Goal: Information Seeking & Learning: Learn about a topic

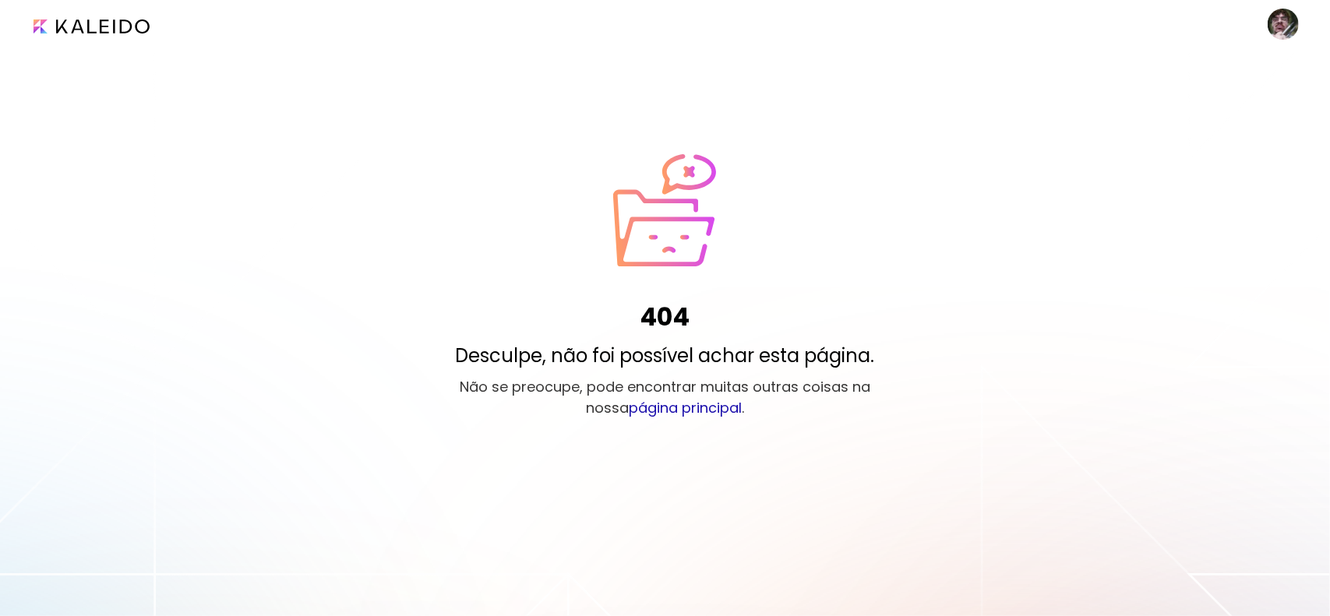
click at [696, 403] on link "página principal" at bounding box center [685, 407] width 113 height 19
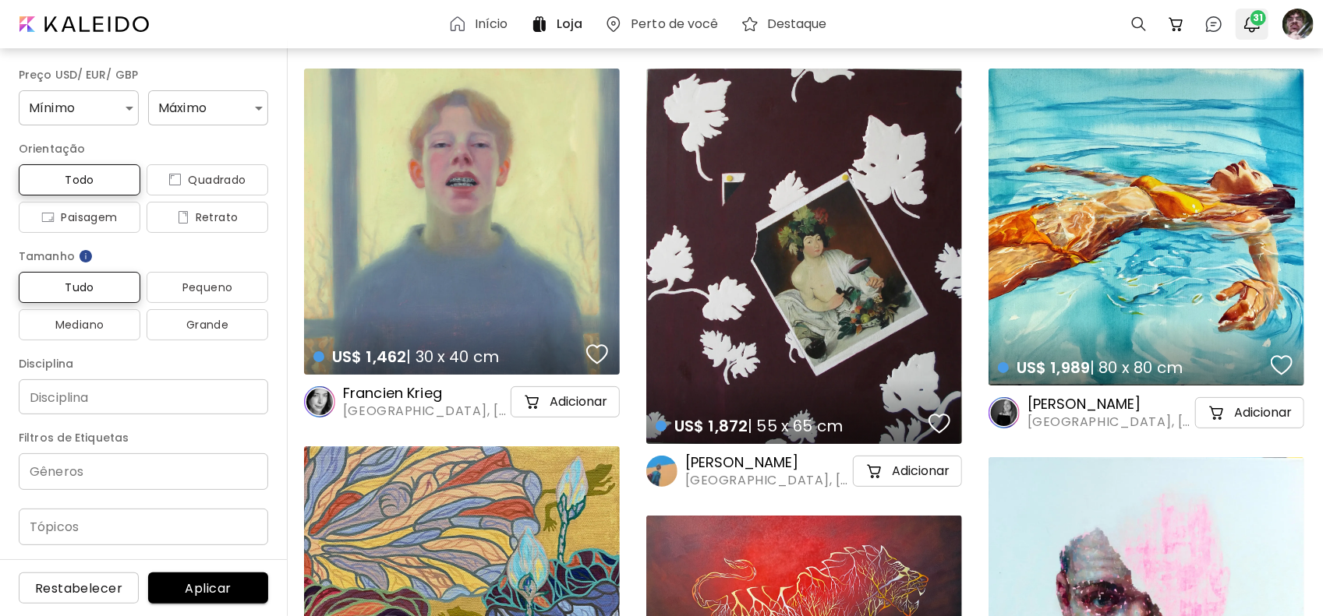
click at [1252, 19] on span "31" at bounding box center [1258, 18] width 16 height 16
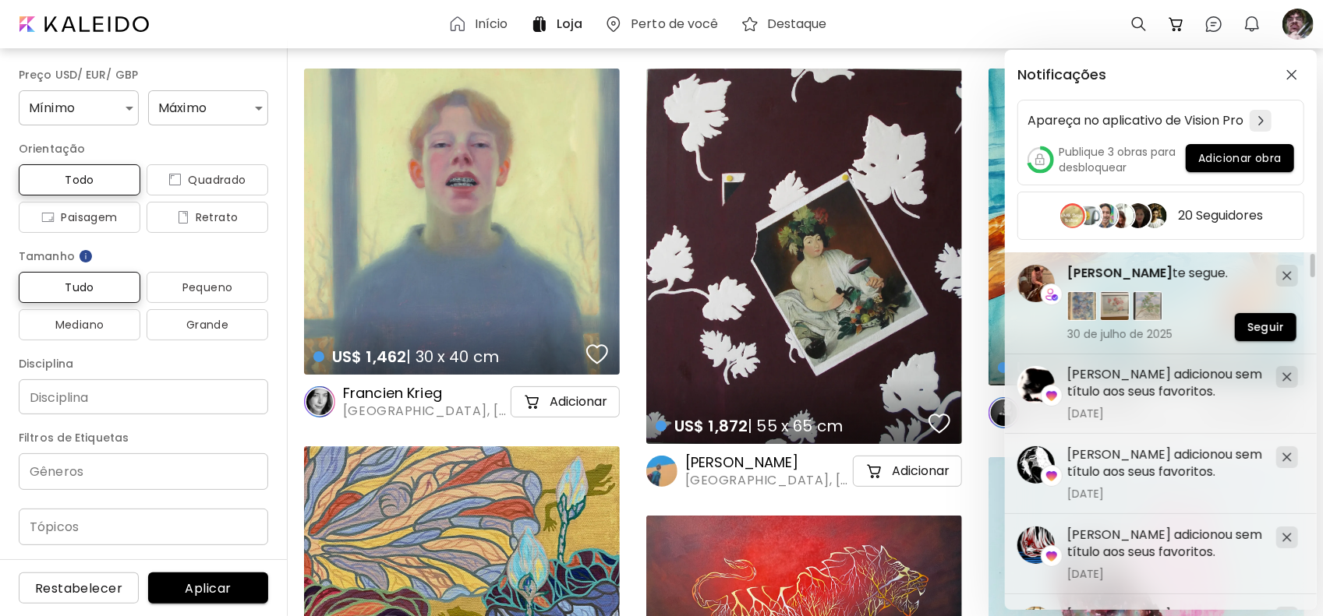
click at [1205, 23] on div "Notificações Apareça no aplicativo de Vision Pro Publique 3 obras para desbloqu…" at bounding box center [661, 308] width 1323 height 616
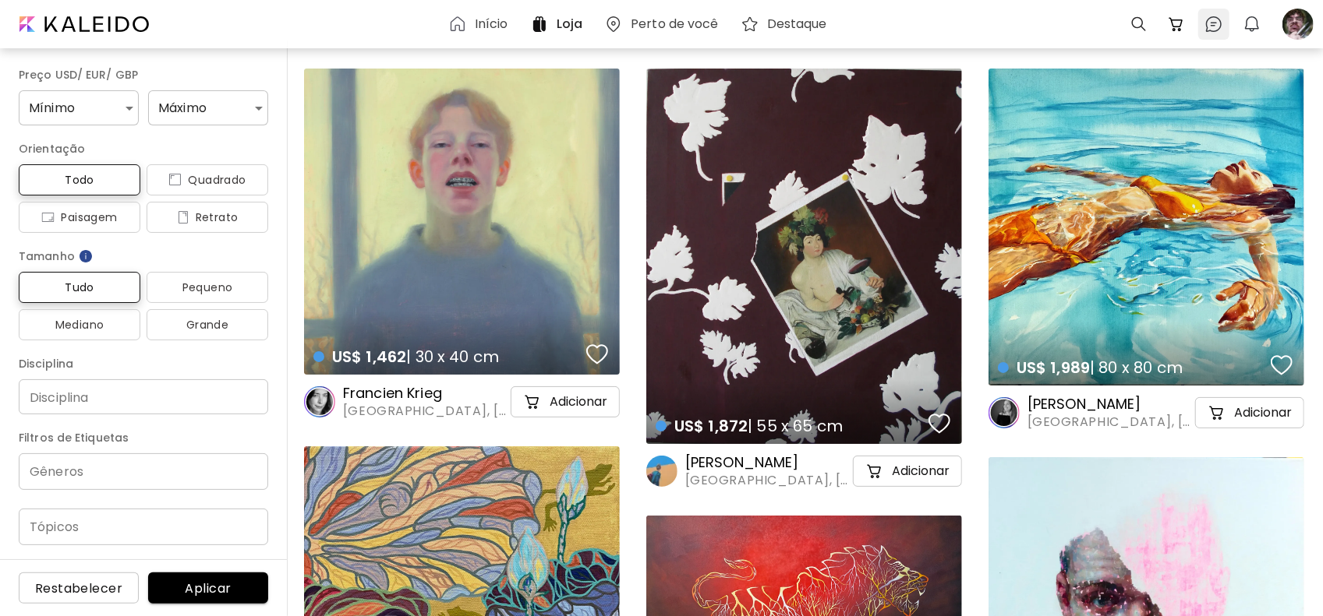
click at [1205, 24] on img at bounding box center [1213, 24] width 19 height 19
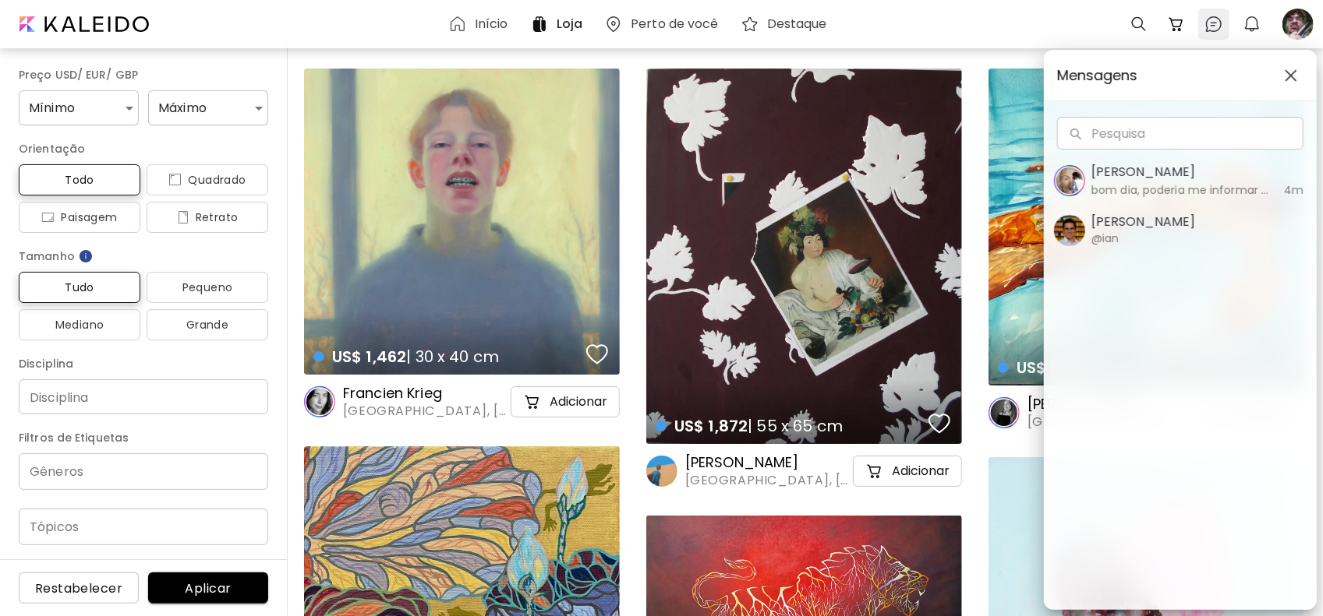
click at [1205, 24] on div "Mensagens Pesquisa Pesquisa [PERSON_NAME] bom dia, poderia me informar como fun…" at bounding box center [661, 308] width 1323 height 616
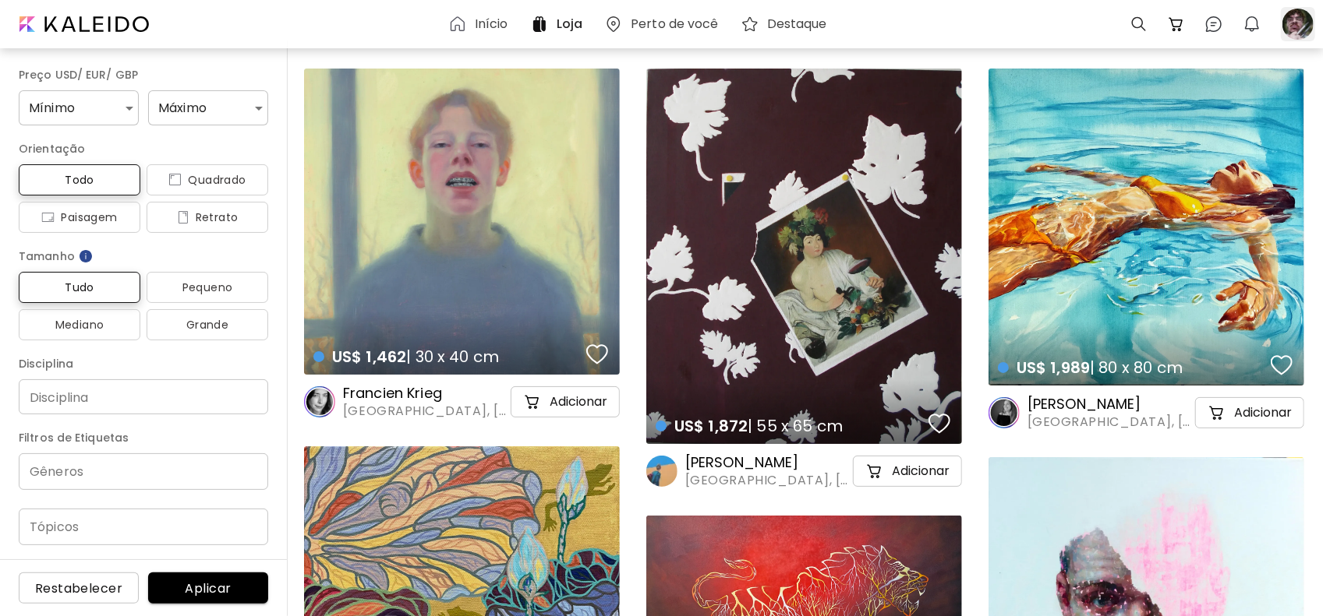
click at [1295, 18] on div at bounding box center [1297, 24] width 34 height 34
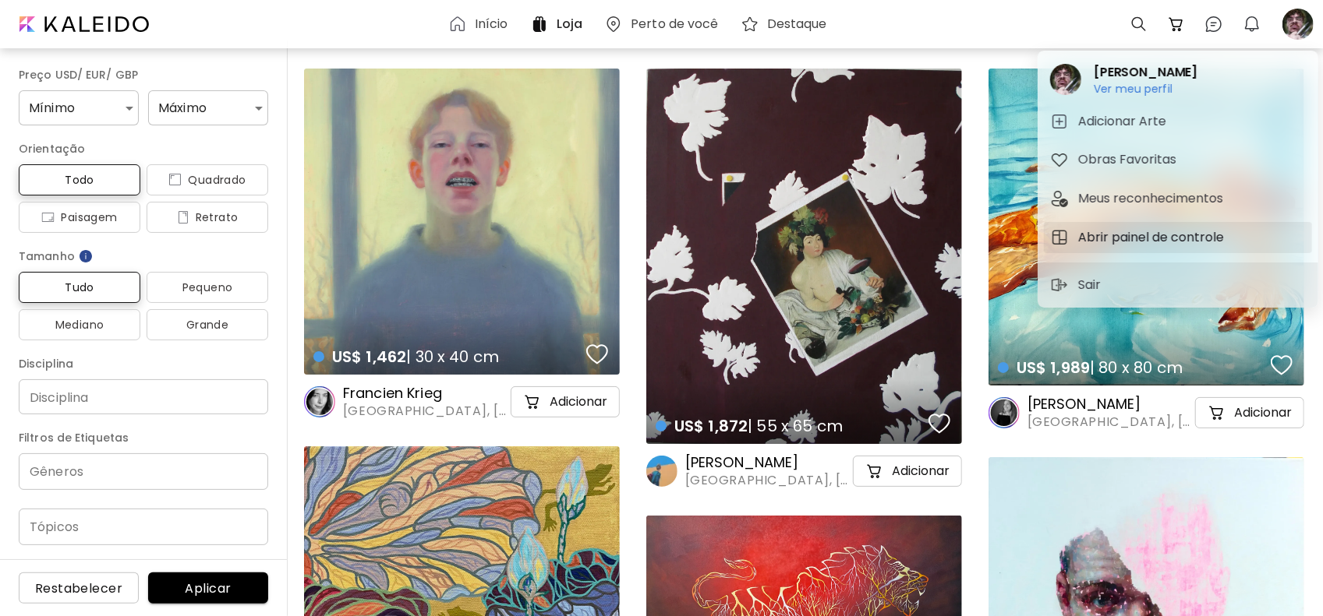
click at [1164, 236] on h5 "Abrir painel de controle" at bounding box center [1153, 237] width 150 height 19
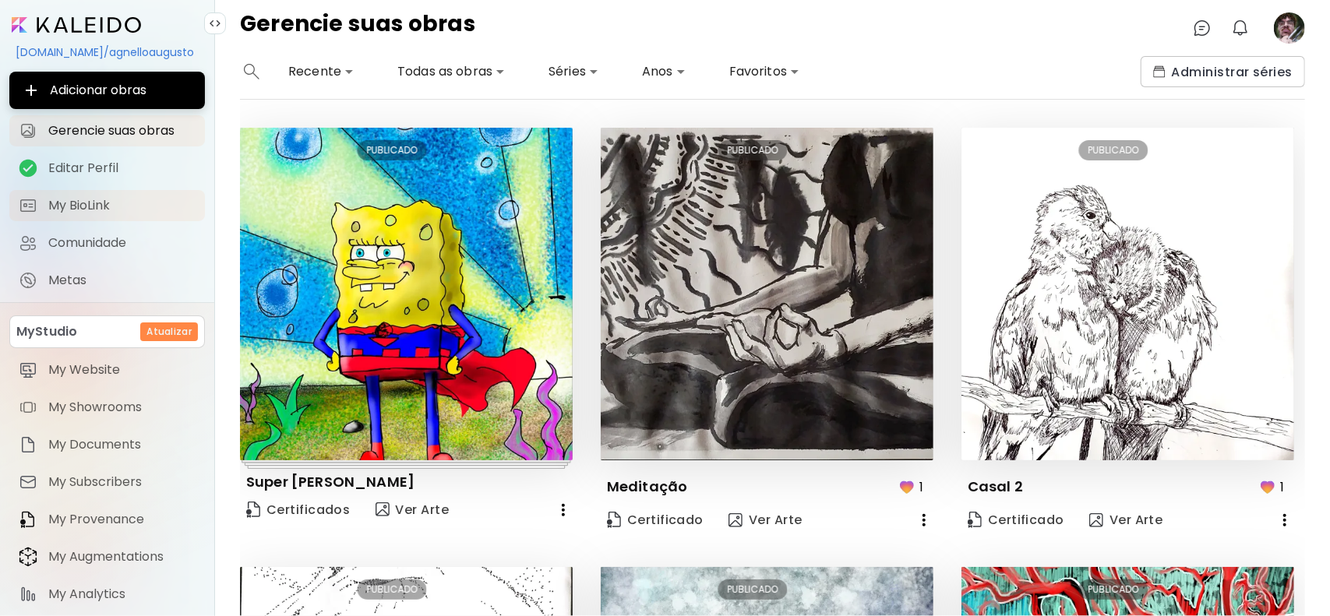
click at [65, 209] on span "My BioLink" at bounding box center [121, 206] width 147 height 16
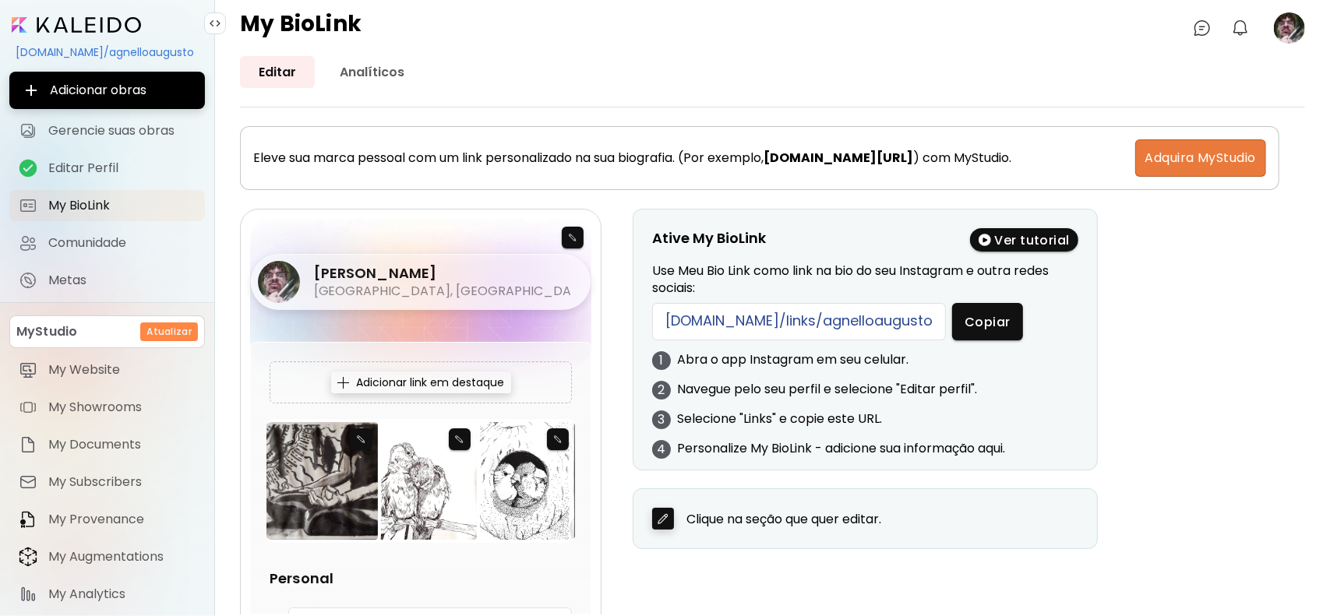
click at [1178, 158] on span "Adquira MyStudio" at bounding box center [1201, 158] width 111 height 19
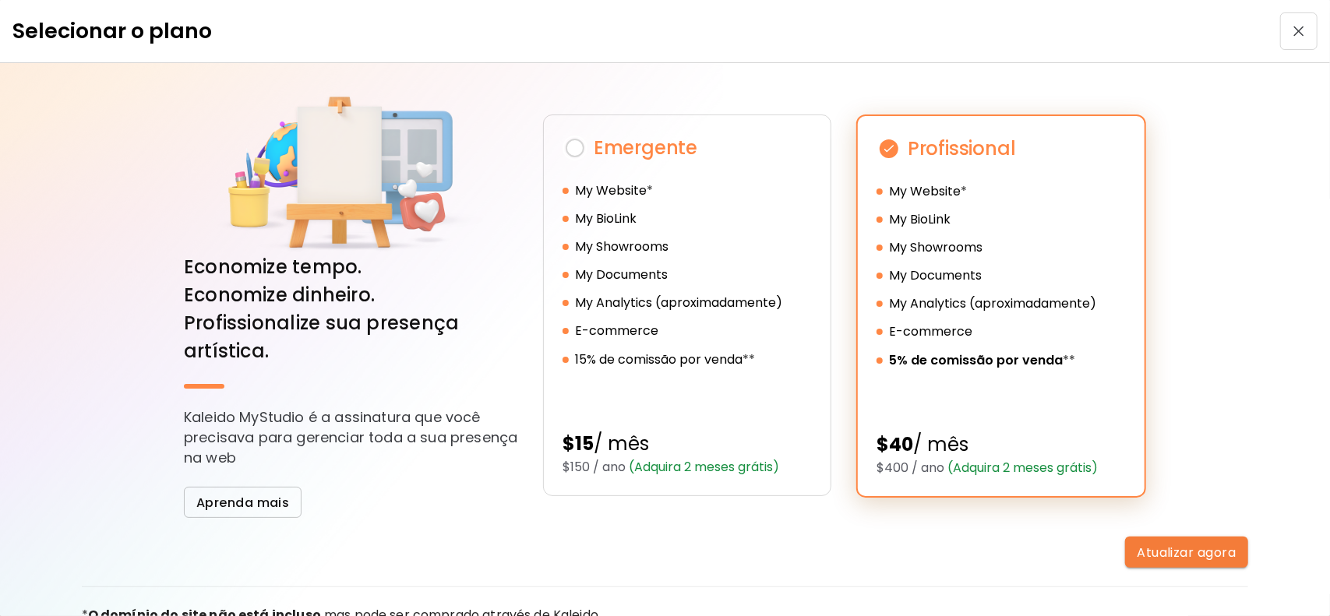
click at [1294, 30] on img "button" at bounding box center [1299, 31] width 11 height 11
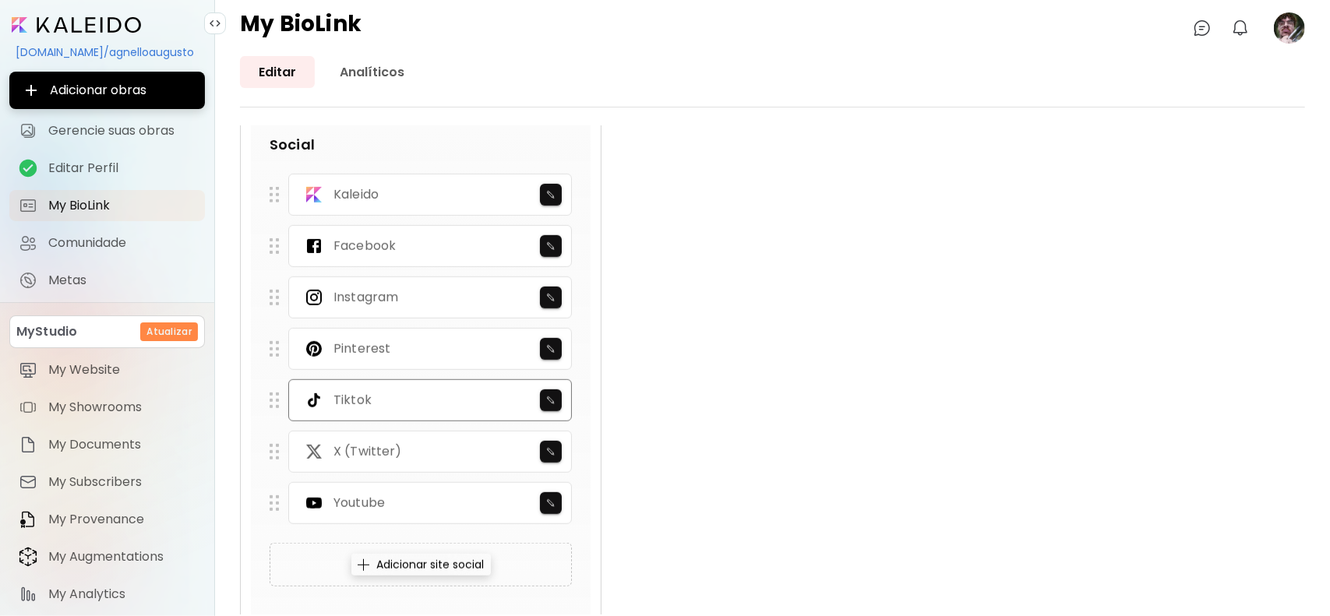
scroll to position [884, 0]
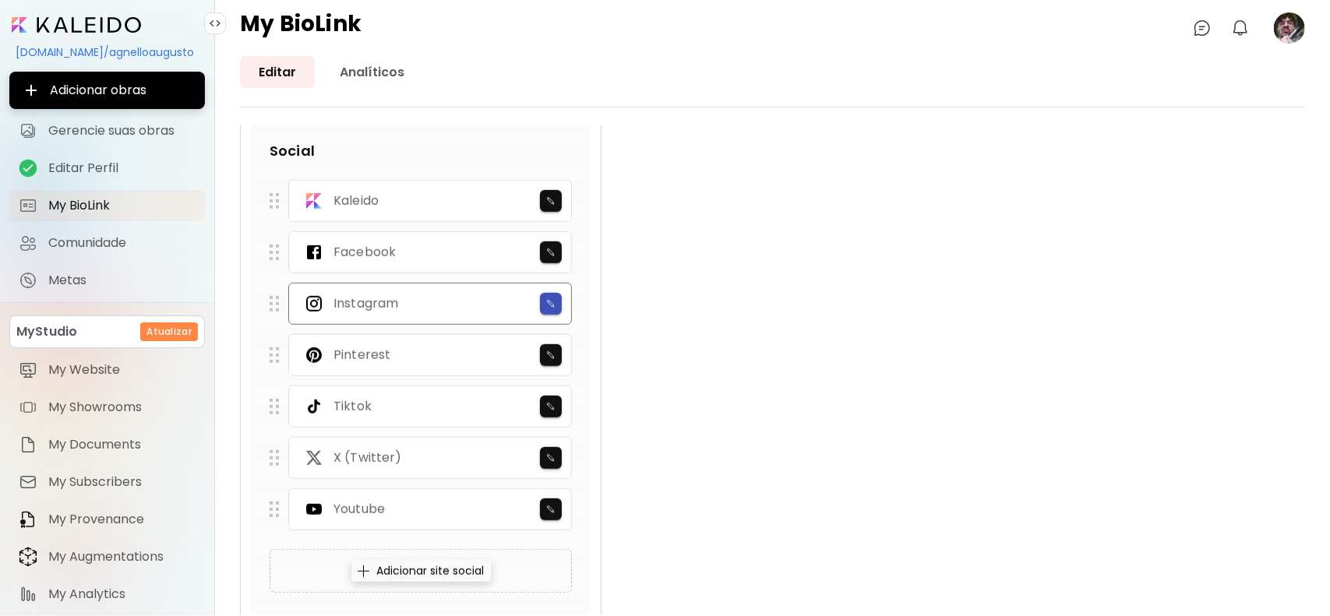
click at [558, 293] on button "button" at bounding box center [551, 304] width 22 height 22
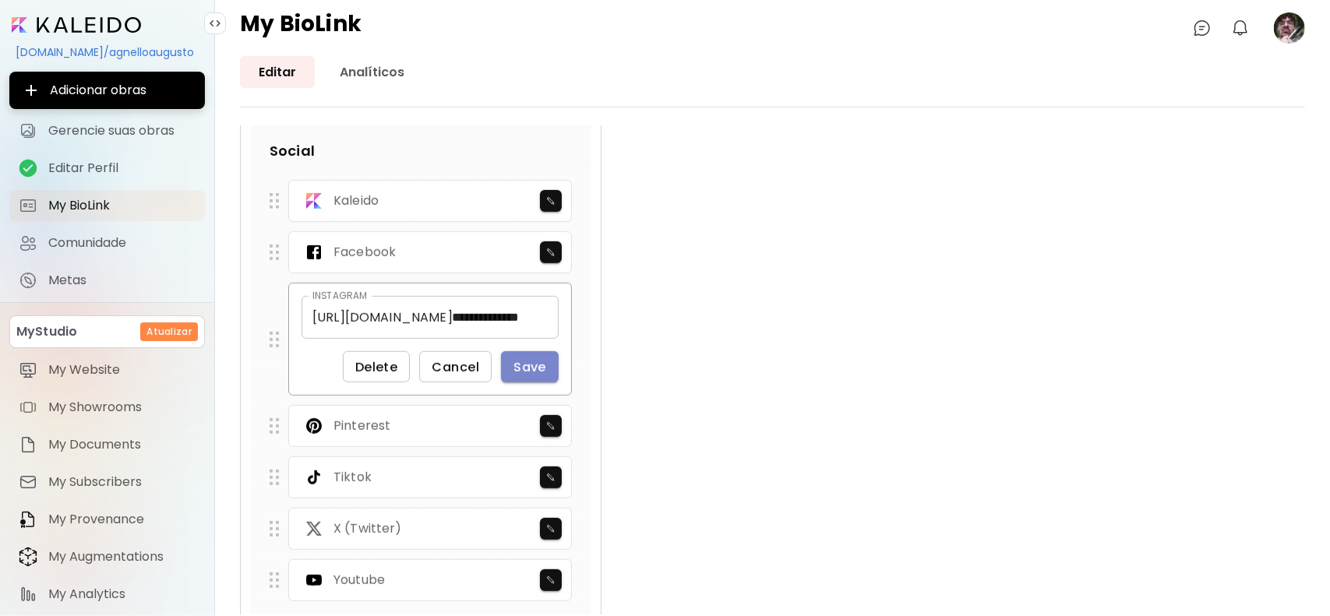
click at [533, 359] on span "Save" at bounding box center [530, 367] width 33 height 16
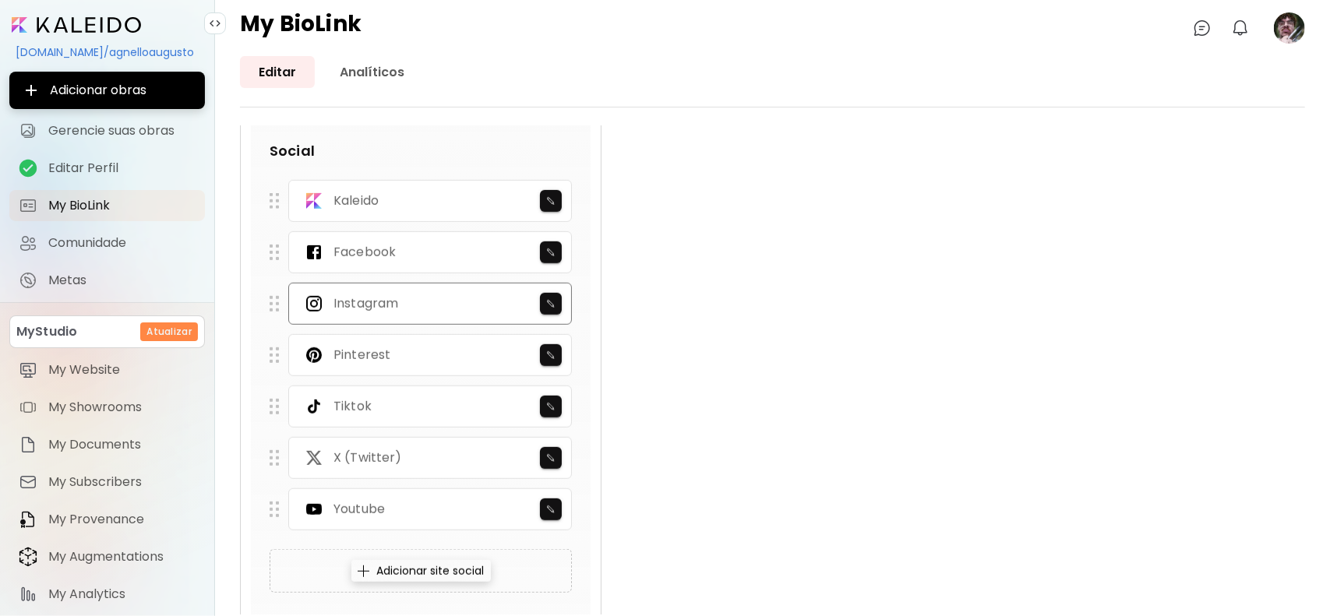
click at [322, 295] on icon at bounding box center [314, 304] width 19 height 19
click at [310, 295] on icon at bounding box center [314, 304] width 19 height 19
click at [555, 402] on img "button" at bounding box center [551, 406] width 10 height 9
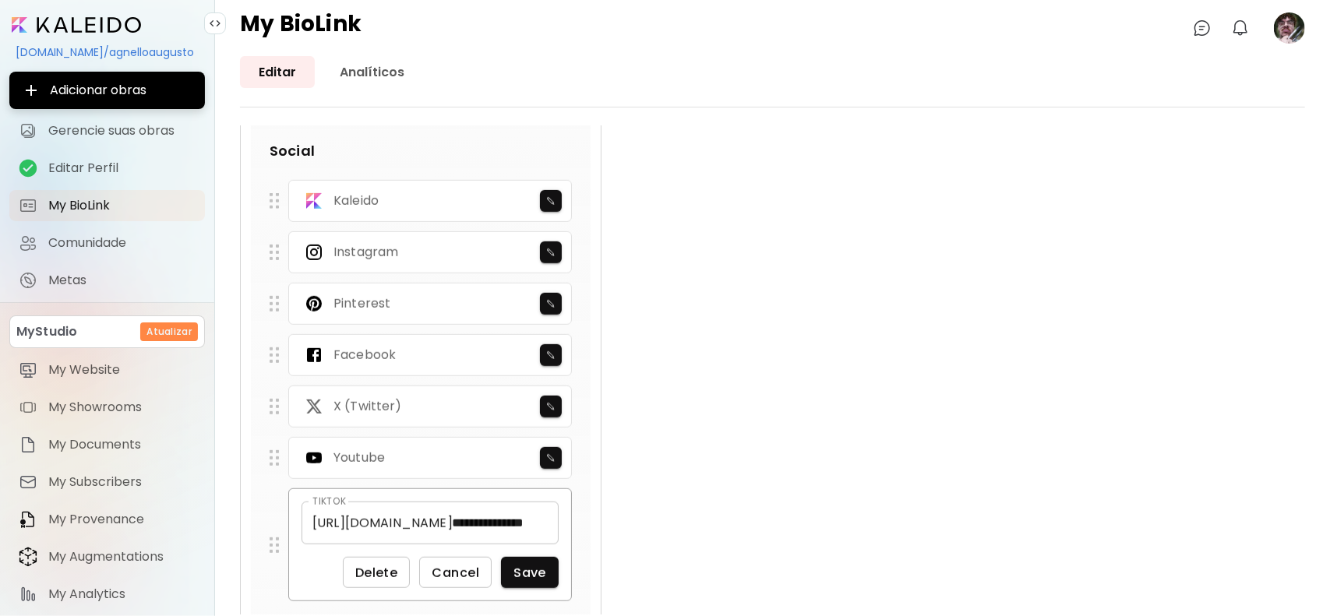
click at [555, 402] on img "button" at bounding box center [551, 406] width 10 height 9
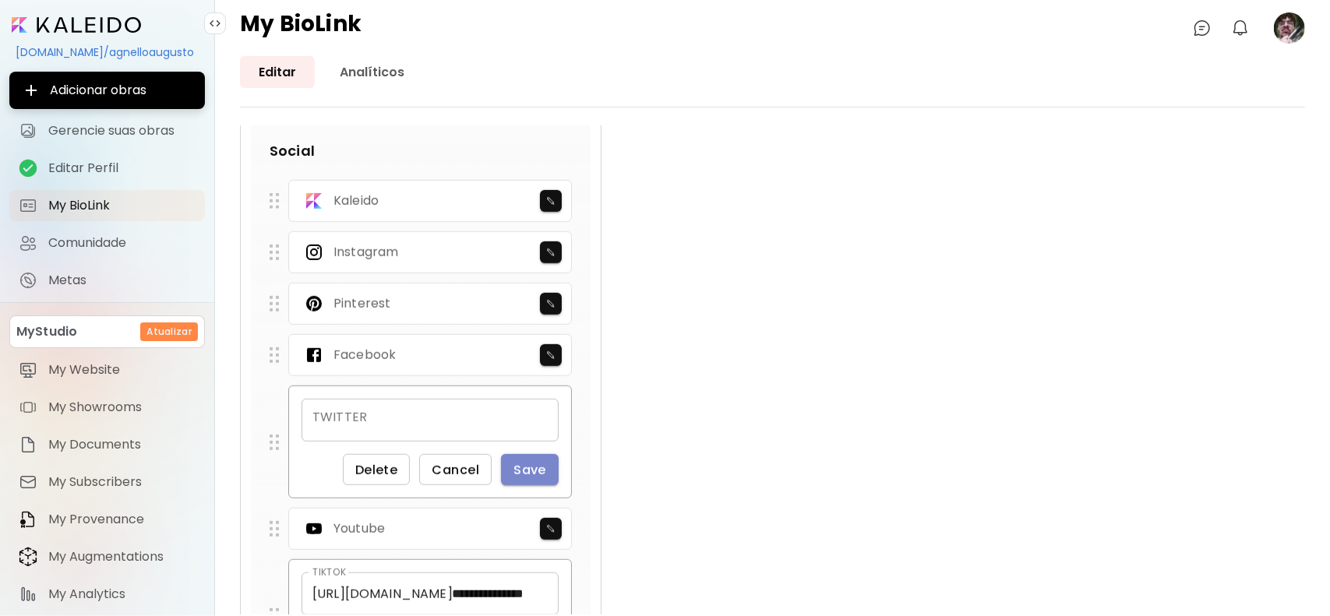
click at [535, 462] on span "Save" at bounding box center [530, 470] width 33 height 16
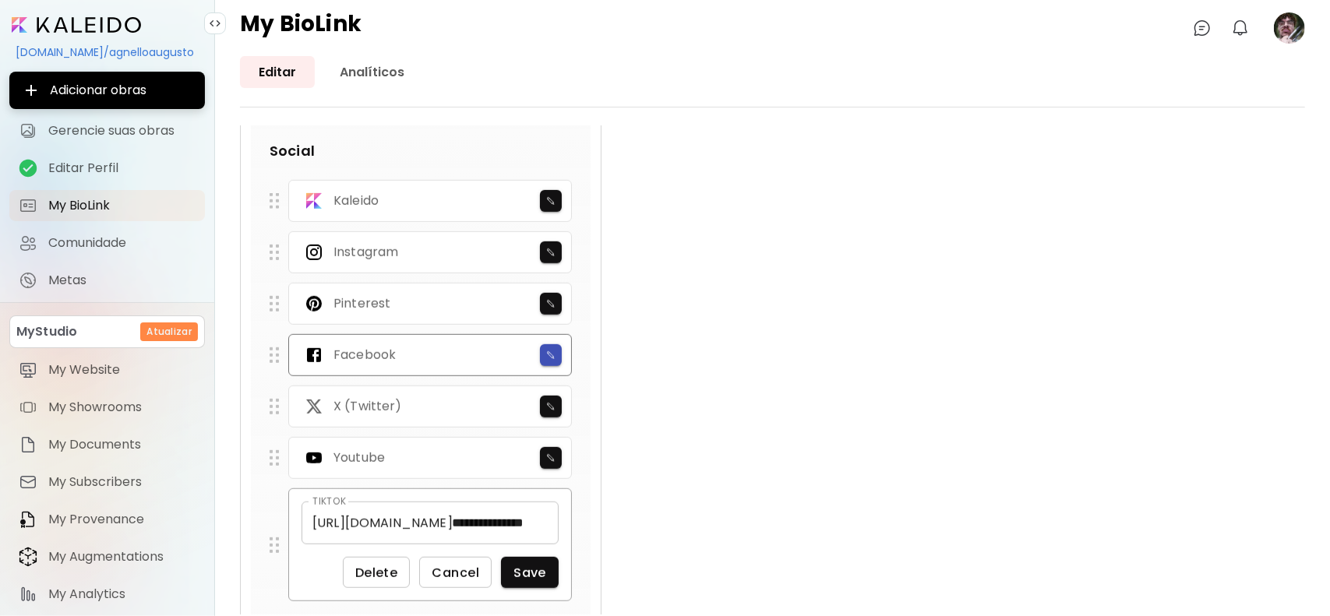
click at [553, 351] on img "button" at bounding box center [551, 355] width 10 height 9
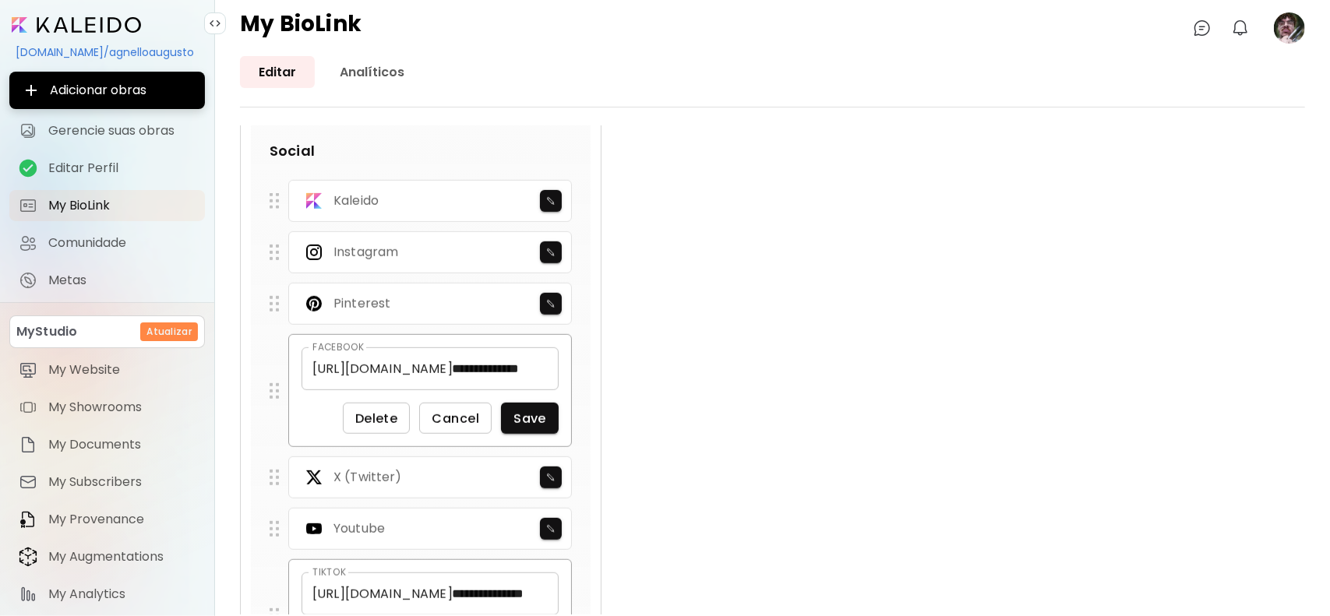
click at [627, 346] on div "**********" at bounding box center [772, 122] width 1065 height 1595
drag, startPoint x: 620, startPoint y: 431, endPoint x: 612, endPoint y: 448, distance: 18.8
click at [620, 431] on div "**********" at bounding box center [772, 122] width 1065 height 1595
click at [551, 525] on img "button" at bounding box center [551, 528] width 10 height 9
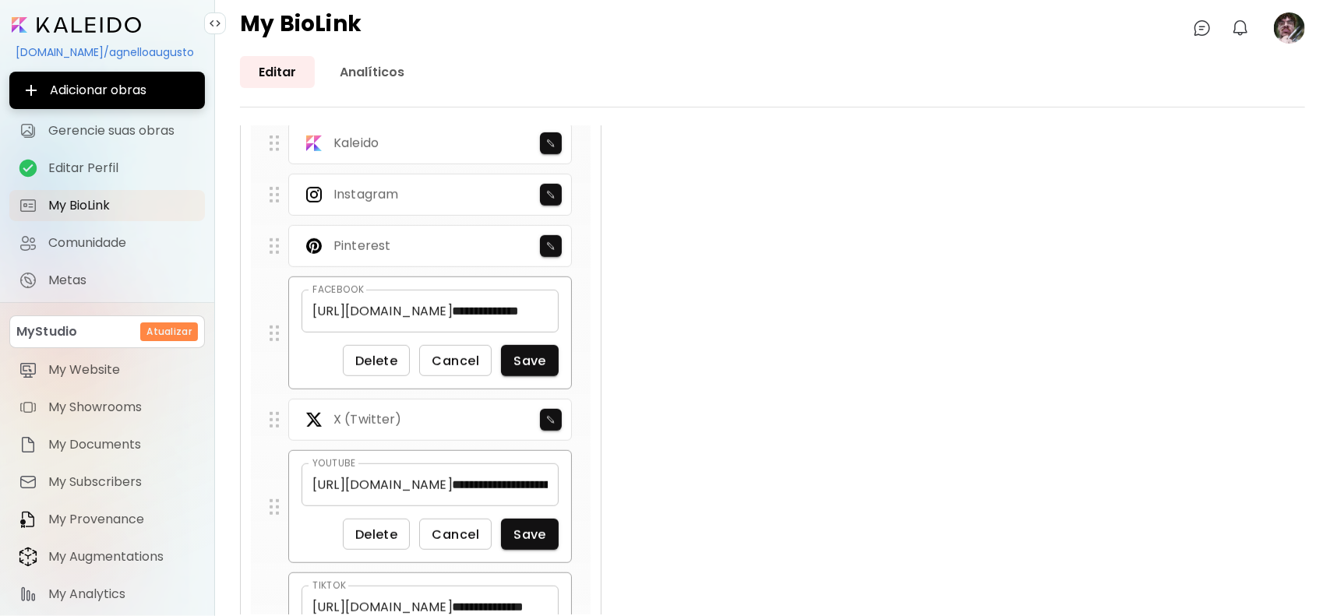
scroll to position [1175, 0]
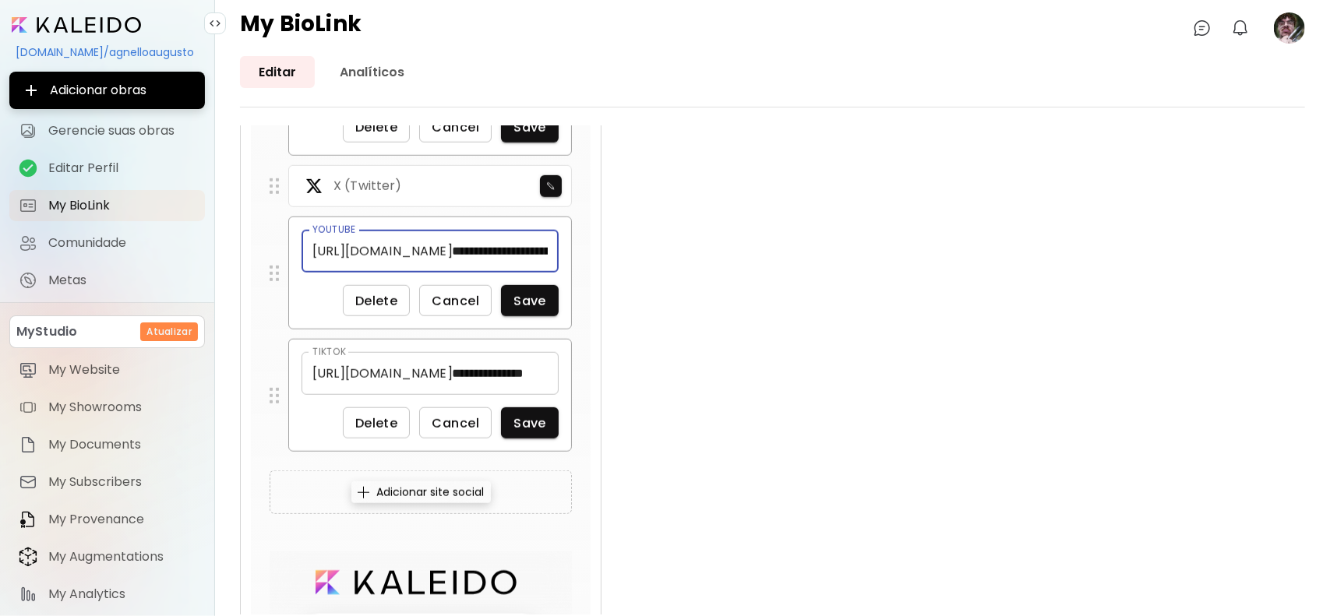
click at [497, 251] on input "**********" at bounding box center [500, 251] width 118 height 43
drag, startPoint x: 500, startPoint y: 250, endPoint x: 589, endPoint y: 245, distance: 89.0
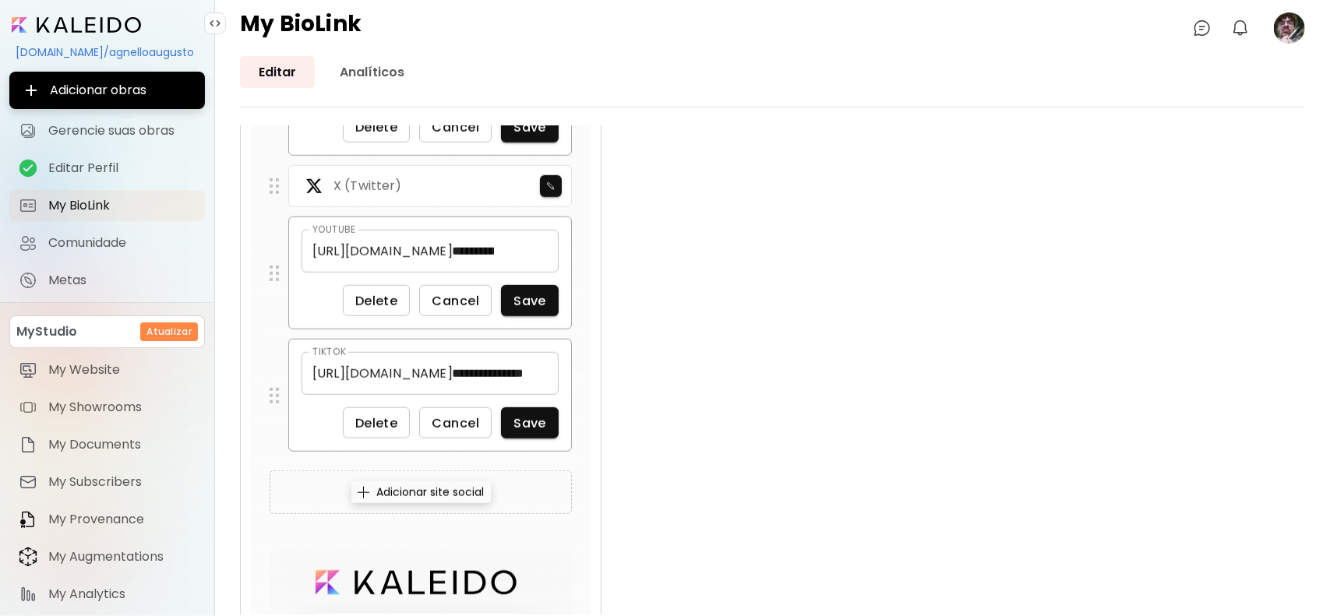
click at [542, 136] on span "Save" at bounding box center [530, 127] width 33 height 16
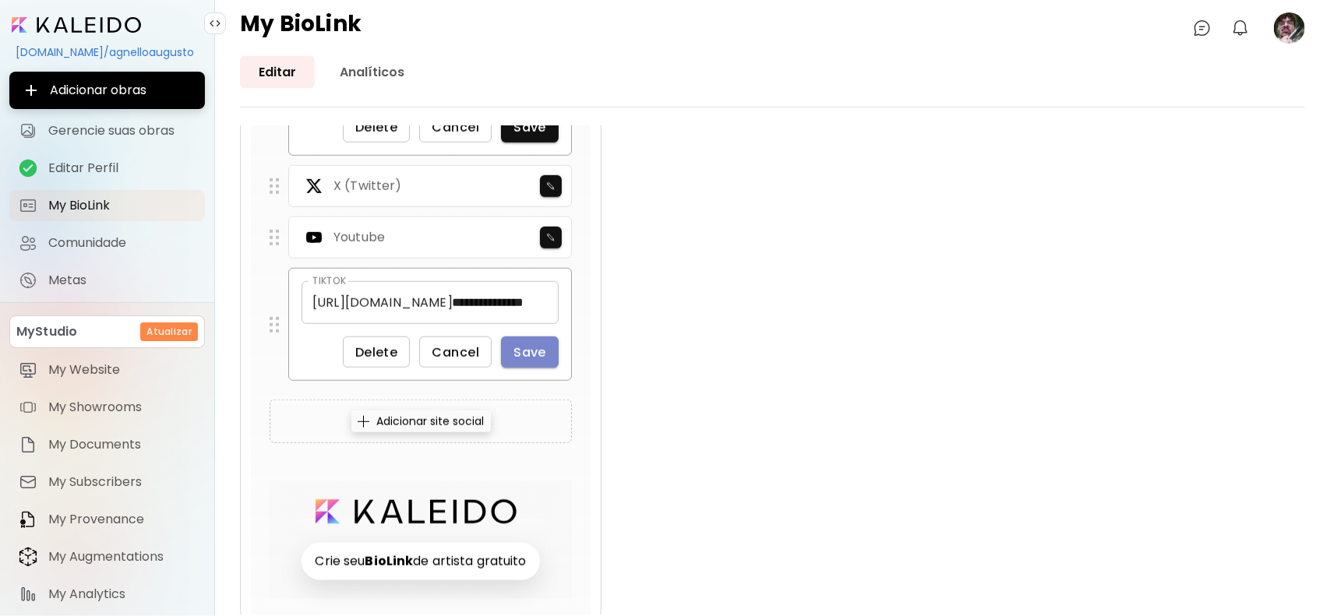
click at [546, 136] on span "Save" at bounding box center [530, 127] width 33 height 16
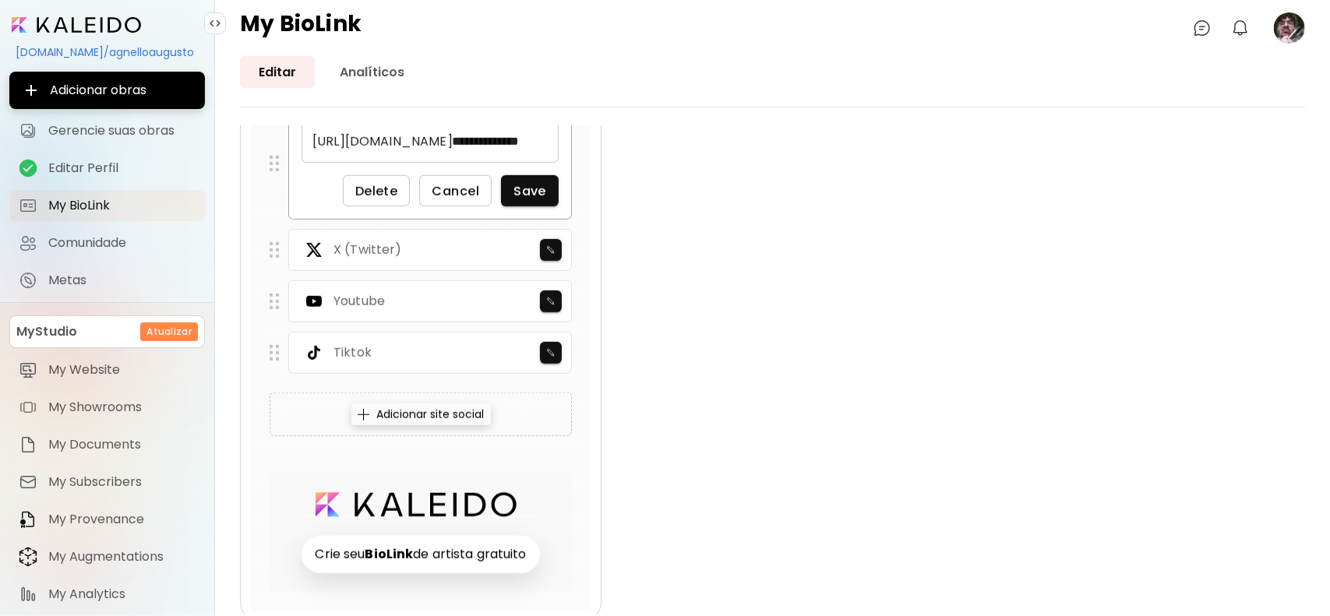
click at [476, 549] on h6 "Crie seu BioLink de artista gratuito" at bounding box center [421, 554] width 238 height 37
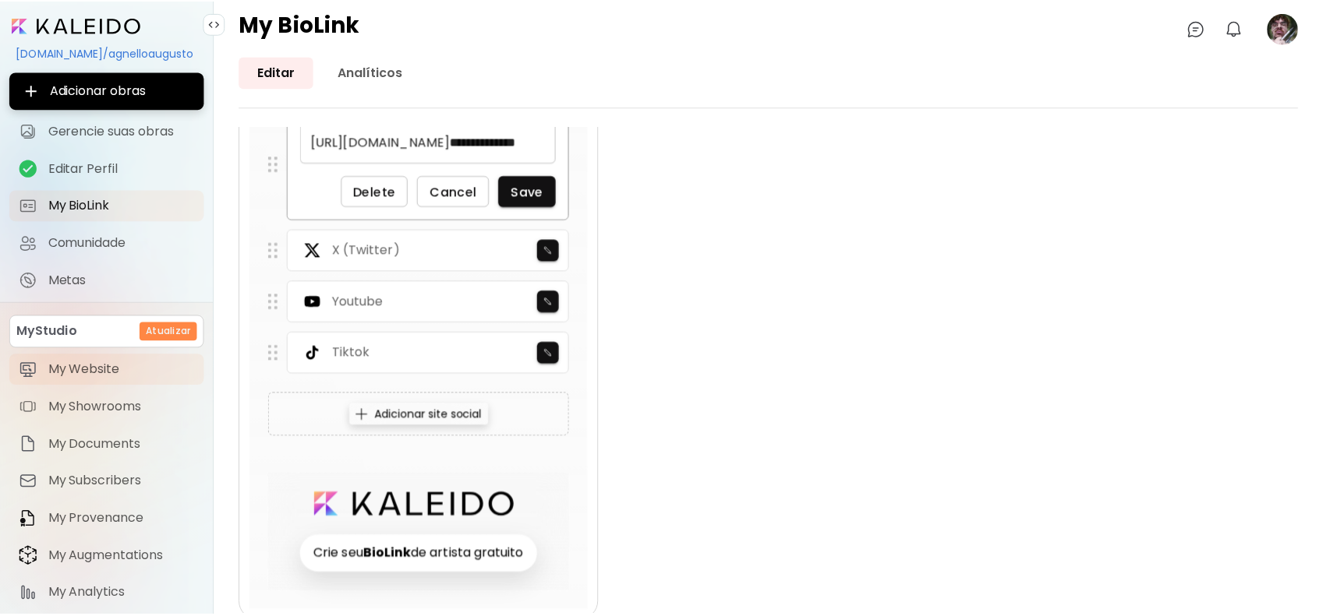
scroll to position [44, 0]
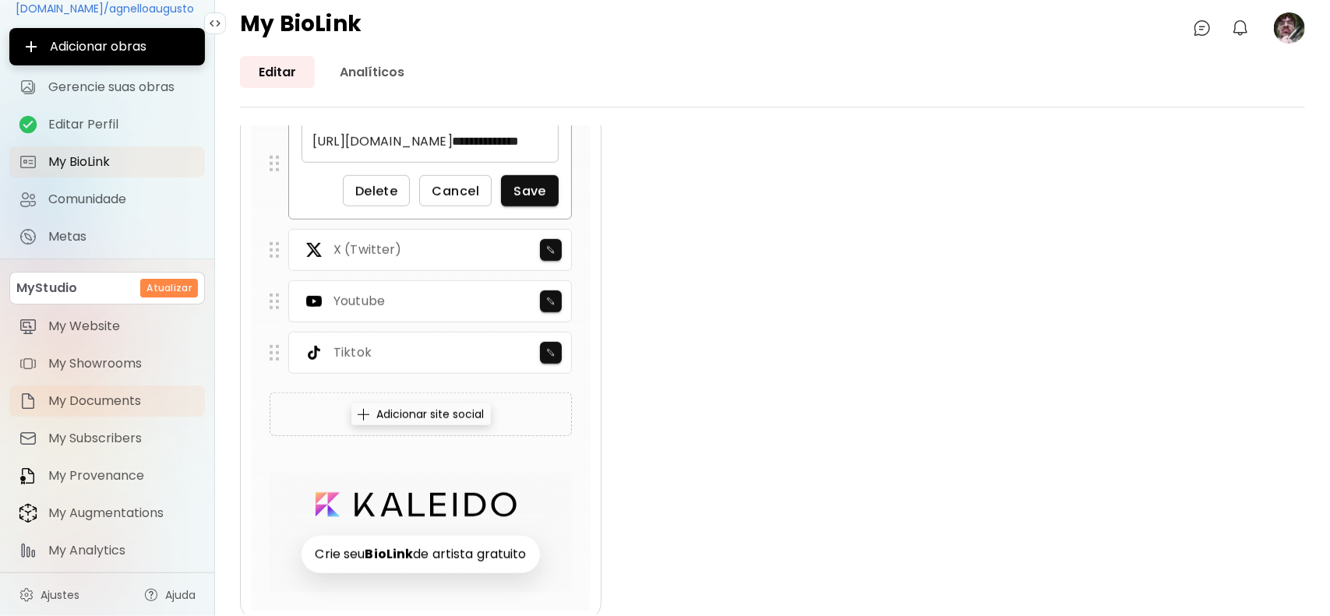
click at [122, 397] on span "My Documents" at bounding box center [121, 402] width 147 height 16
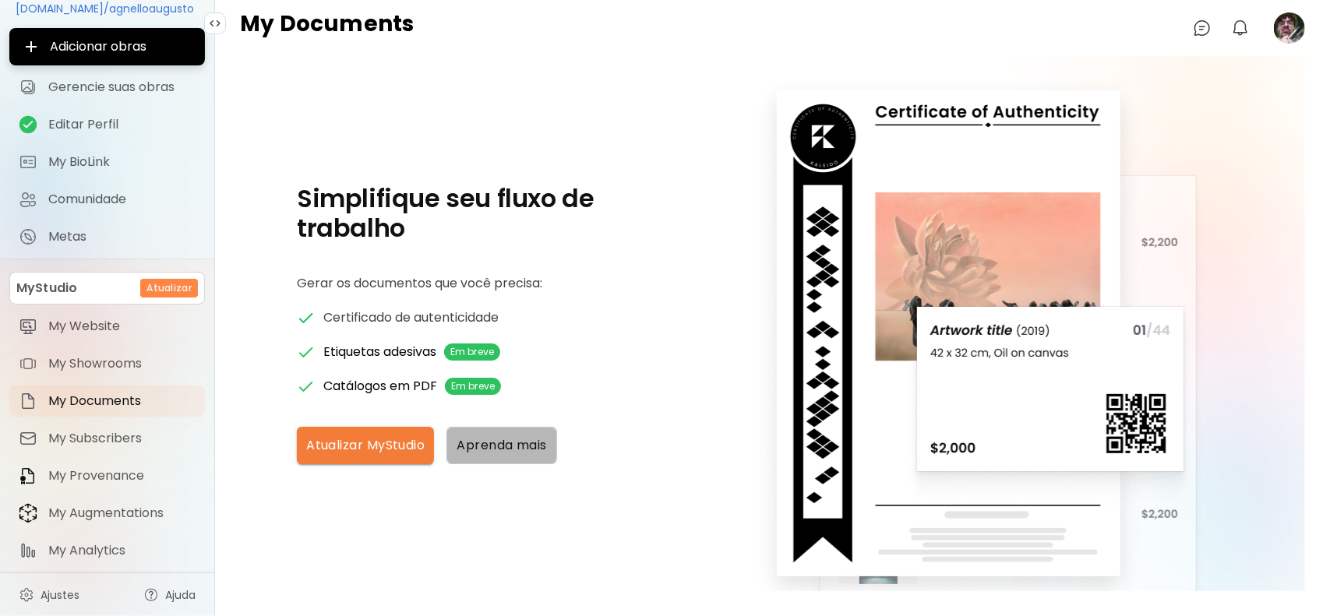
click at [517, 443] on span "Aprenda mais" at bounding box center [502, 445] width 90 height 16
click at [83, 7] on div "[DOMAIN_NAME]/agnelloaugusto" at bounding box center [107, 8] width 196 height 26
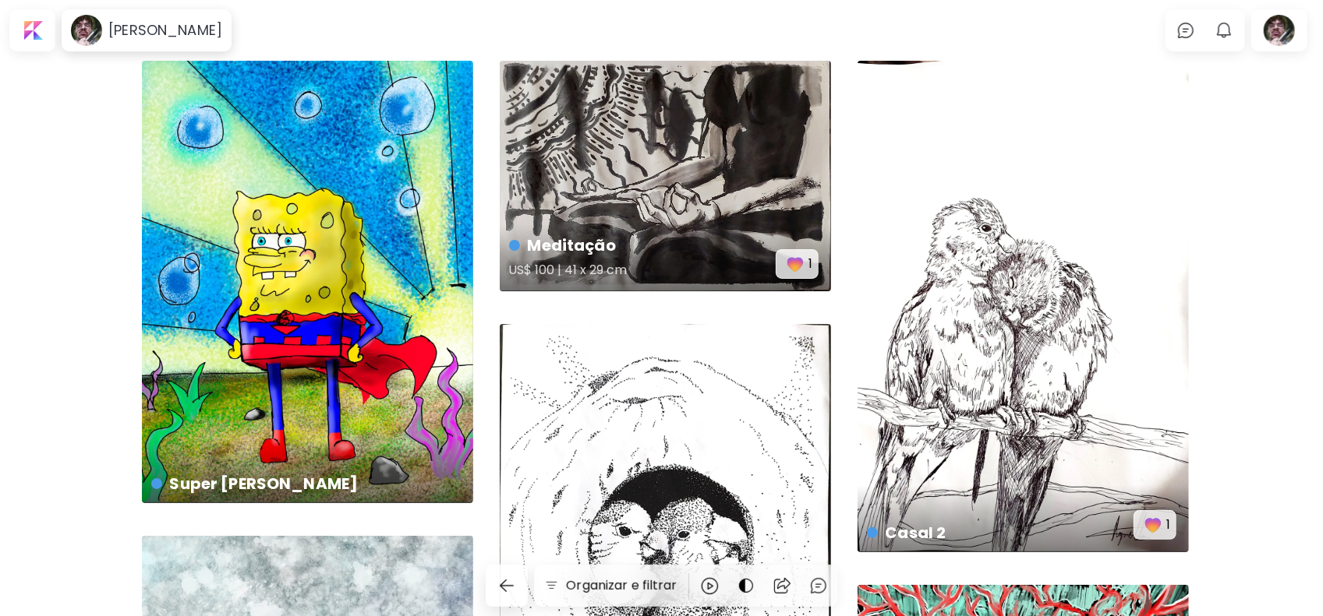
click at [791, 260] on img "button" at bounding box center [795, 264] width 22 height 22
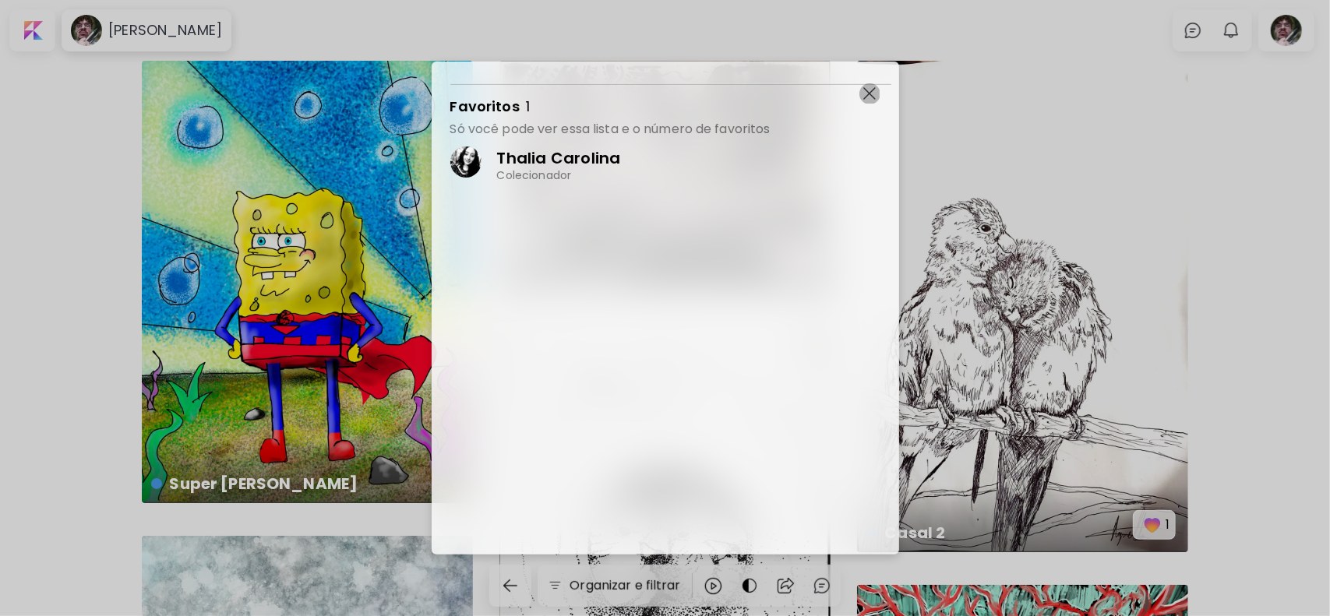
click at [869, 91] on img "button" at bounding box center [869, 93] width 12 height 12
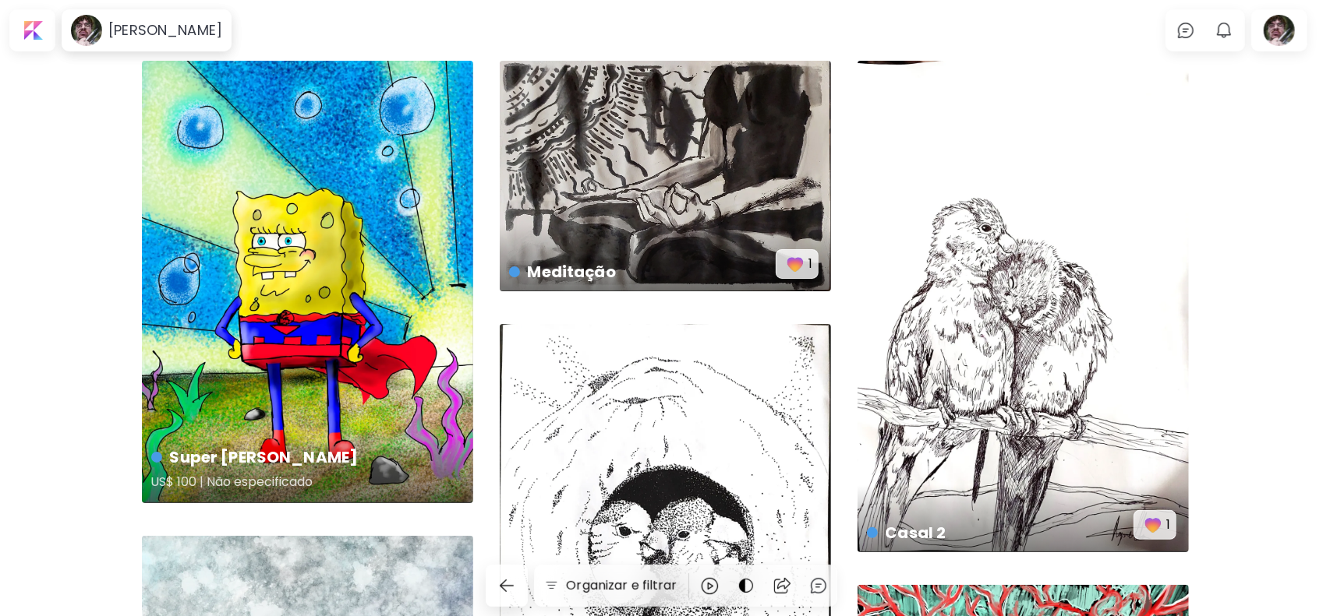
click at [346, 183] on div "Super [PERSON_NAME] US$ 100 | Não especificado" at bounding box center [307, 282] width 331 height 443
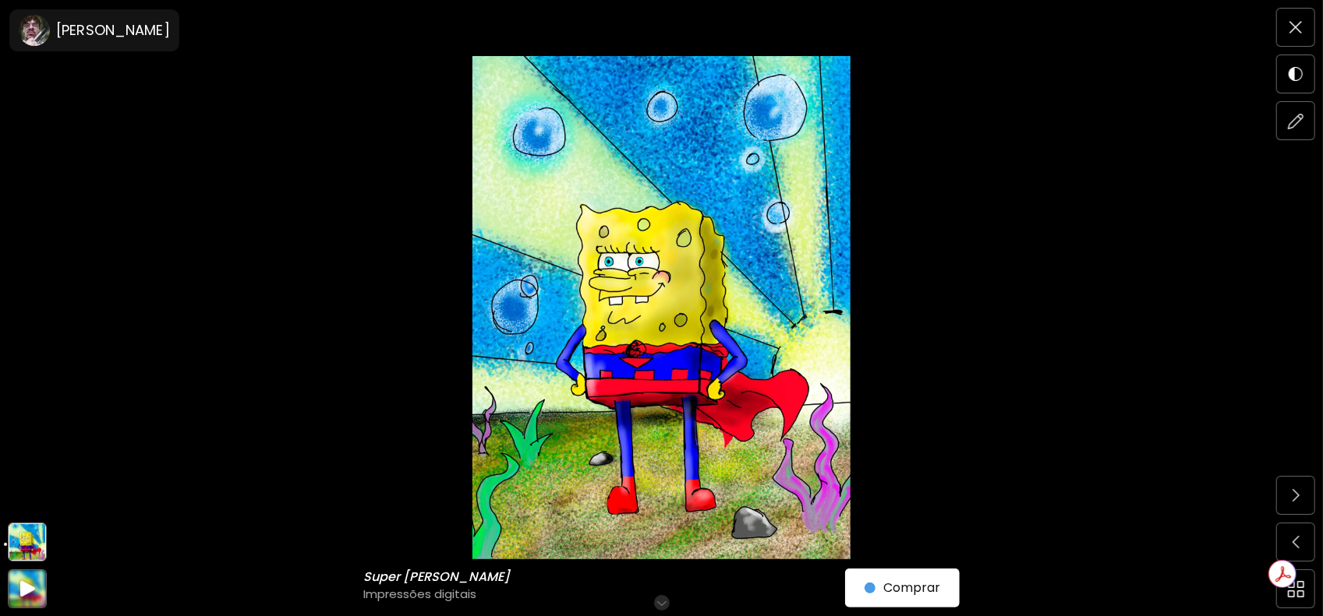
click at [659, 597] on h6 "Role para mais" at bounding box center [661, 603] width 80 height 12
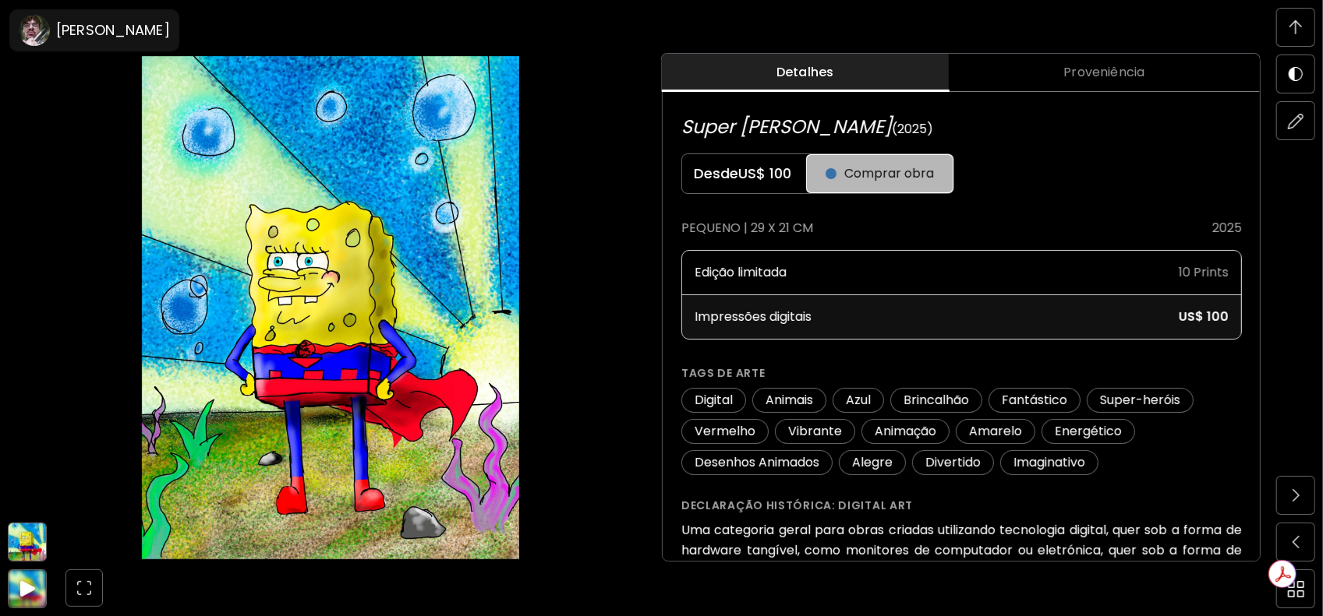
click at [860, 185] on button "Comprar obra" at bounding box center [879, 173] width 147 height 39
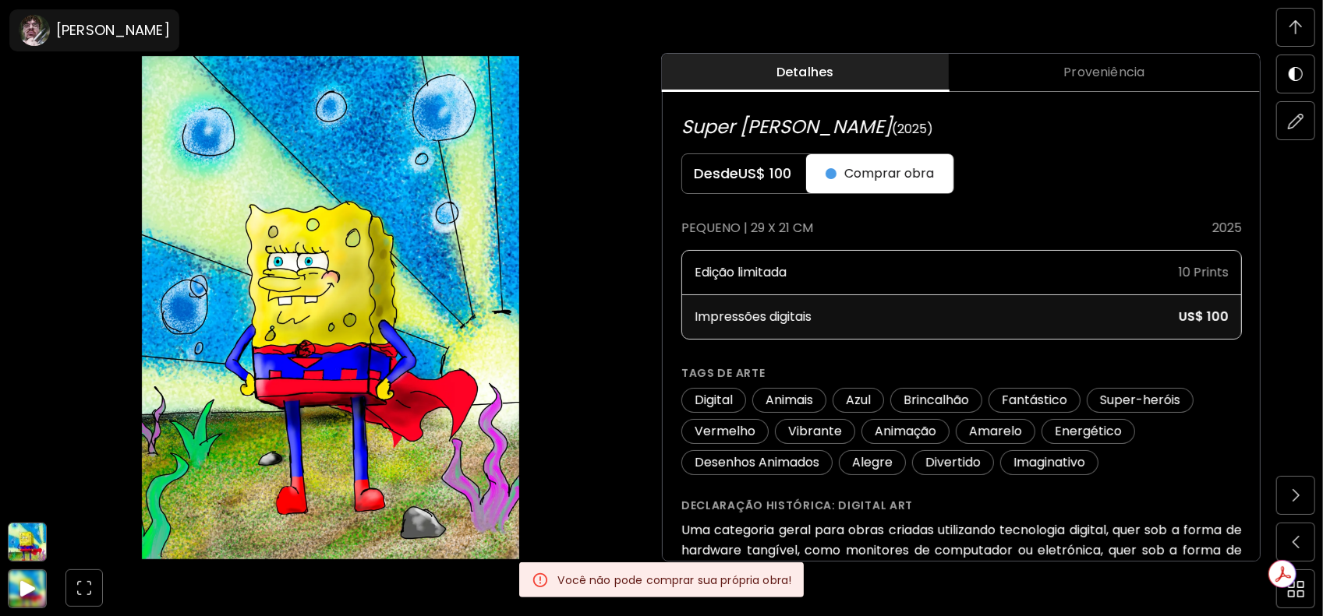
click at [595, 235] on img at bounding box center [330, 308] width 531 height 504
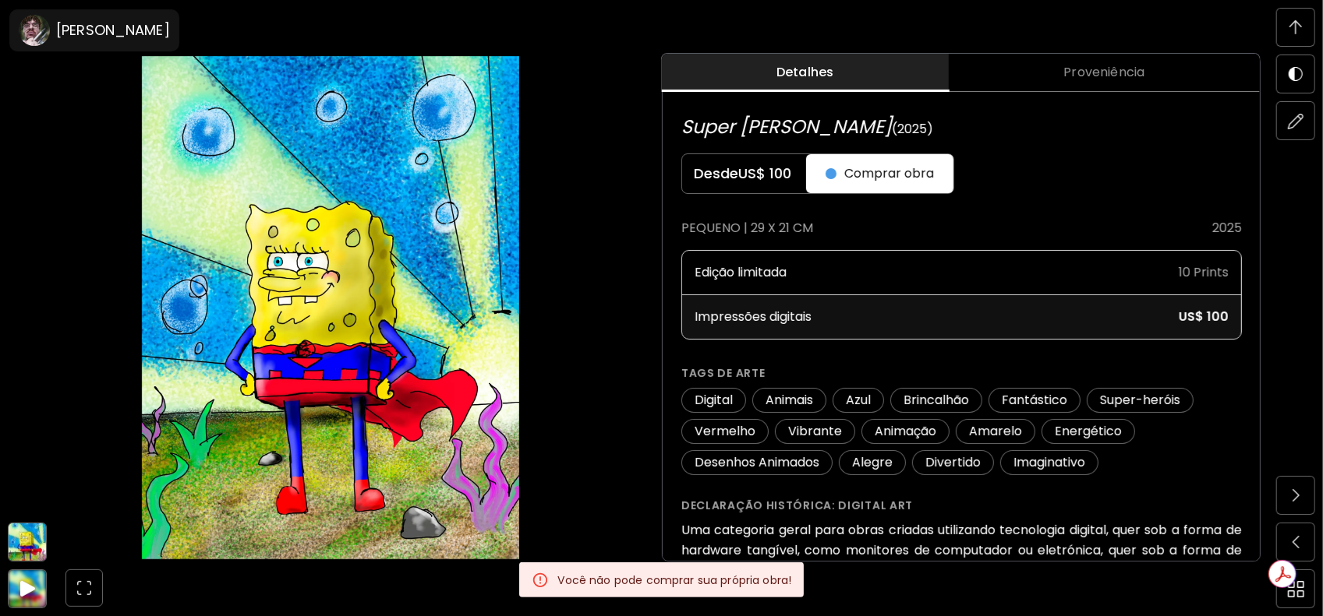
click at [1295, 24] on img at bounding box center [1295, 27] width 12 height 14
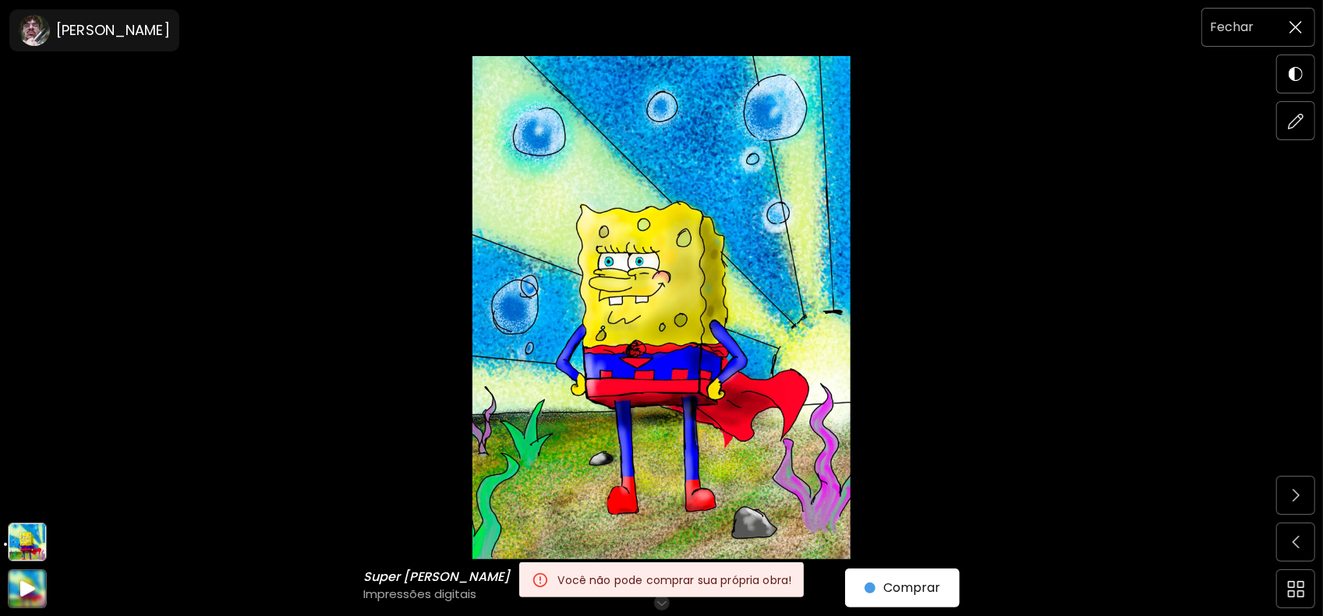
click at [1293, 26] on img at bounding box center [1295, 27] width 12 height 12
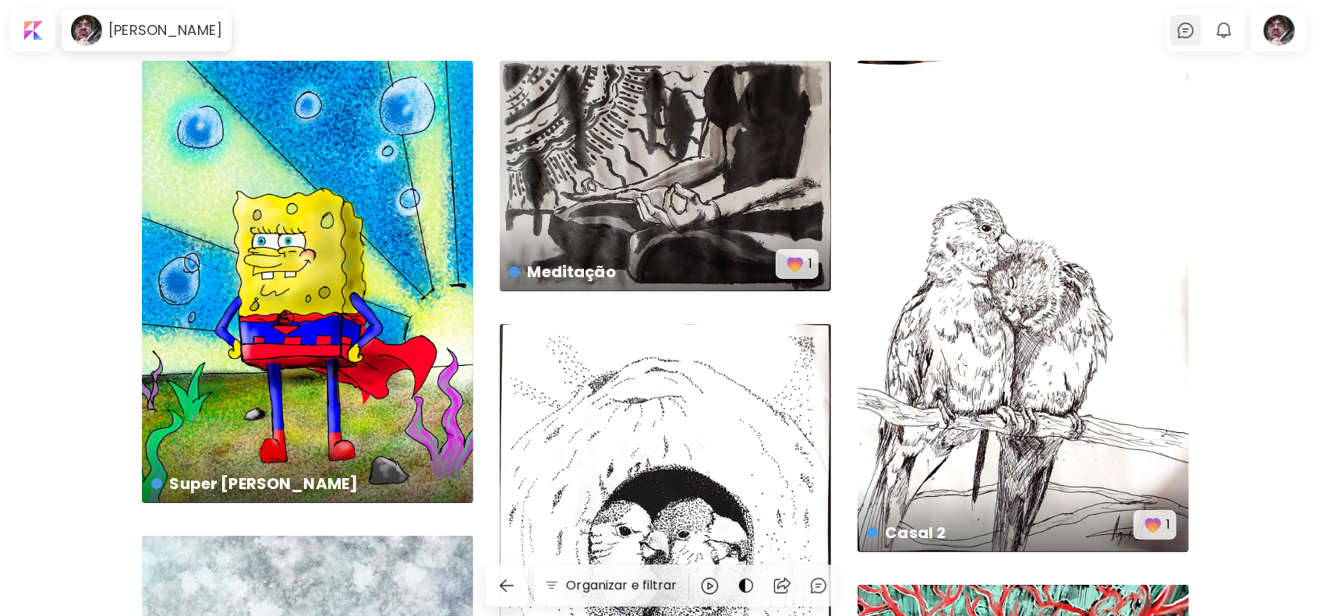
click at [1183, 31] on div at bounding box center [1185, 30] width 31 height 31
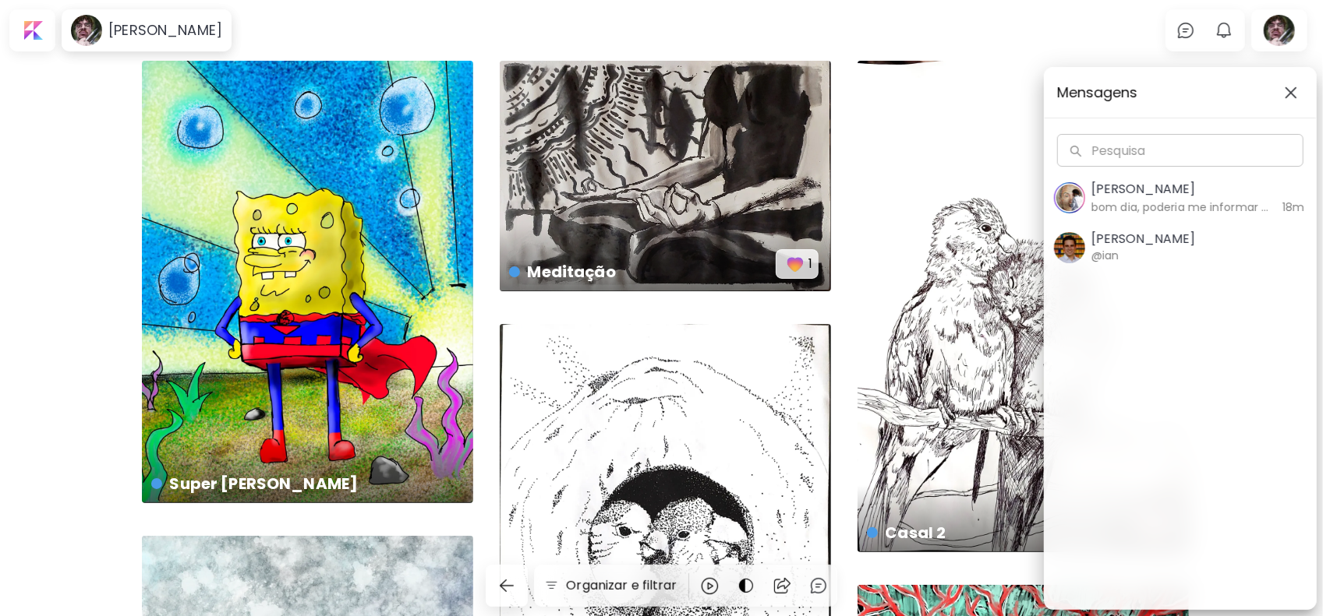
click at [1296, 85] on button "button" at bounding box center [1290, 92] width 25 height 25
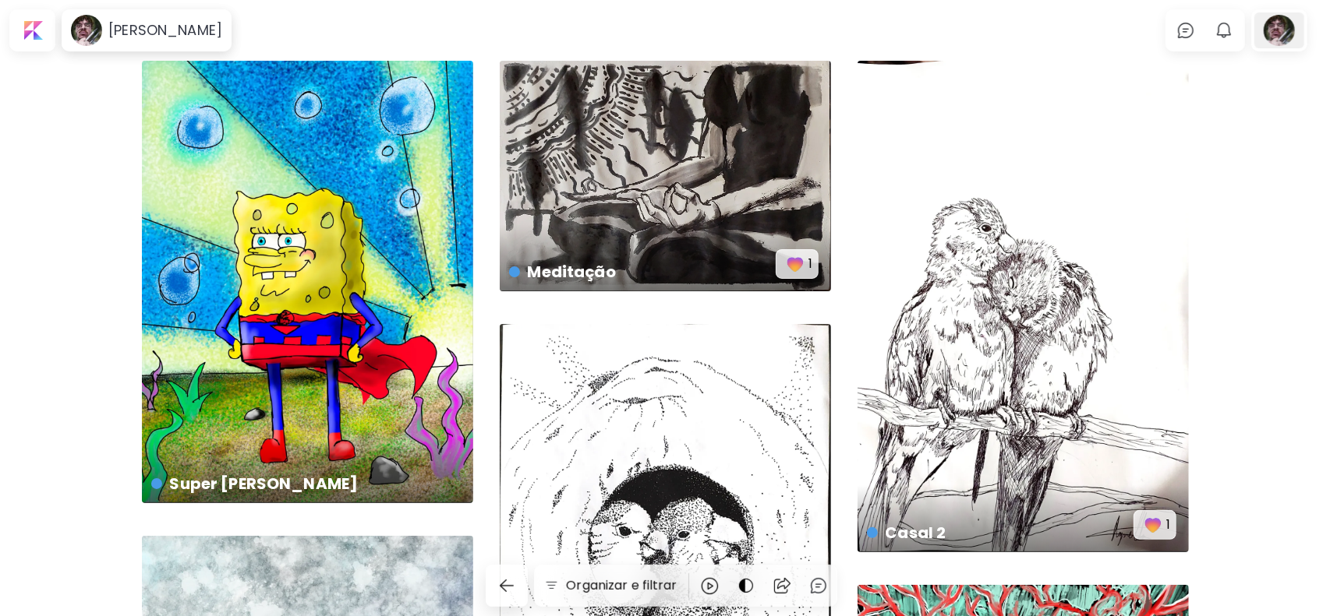
click at [1292, 34] on div at bounding box center [1279, 30] width 50 height 36
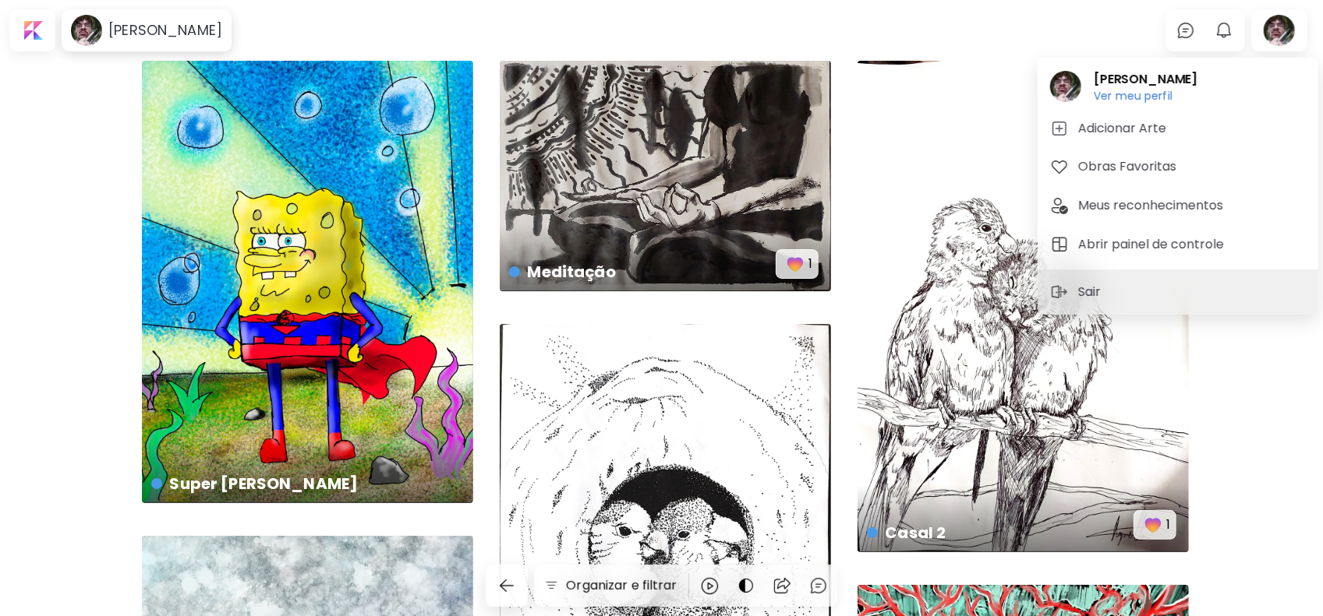
click at [79, 23] on div at bounding box center [661, 308] width 1323 height 616
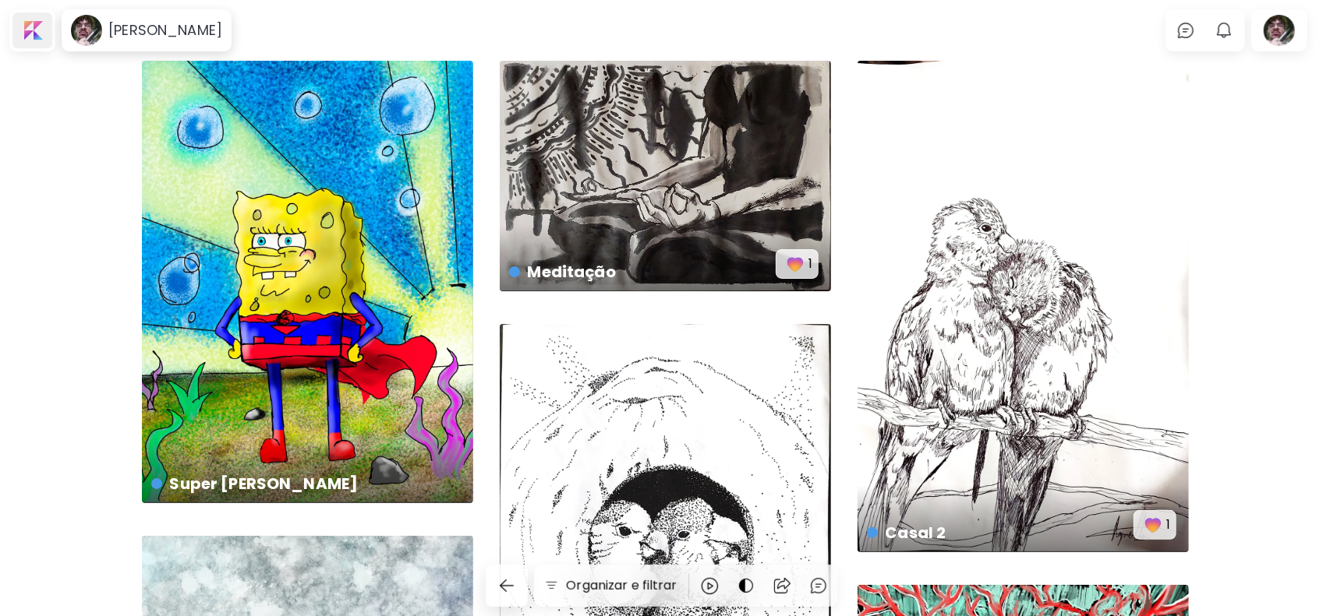
click at [30, 24] on div at bounding box center [32, 30] width 40 height 36
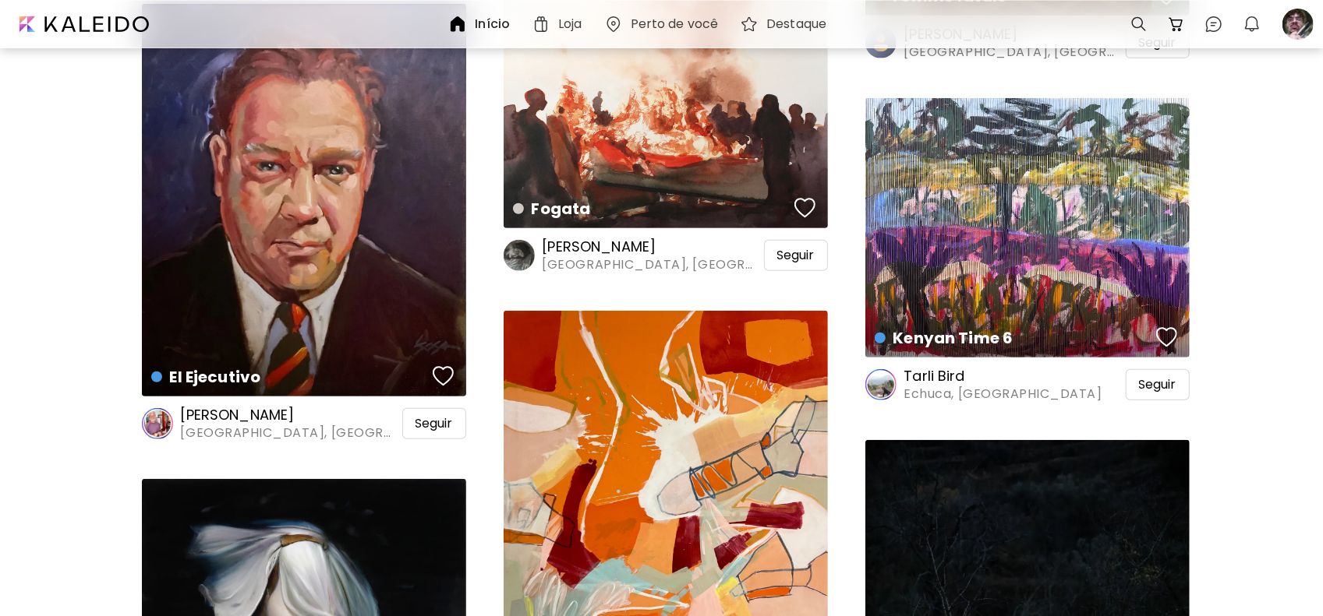
scroll to position [4520, 0]
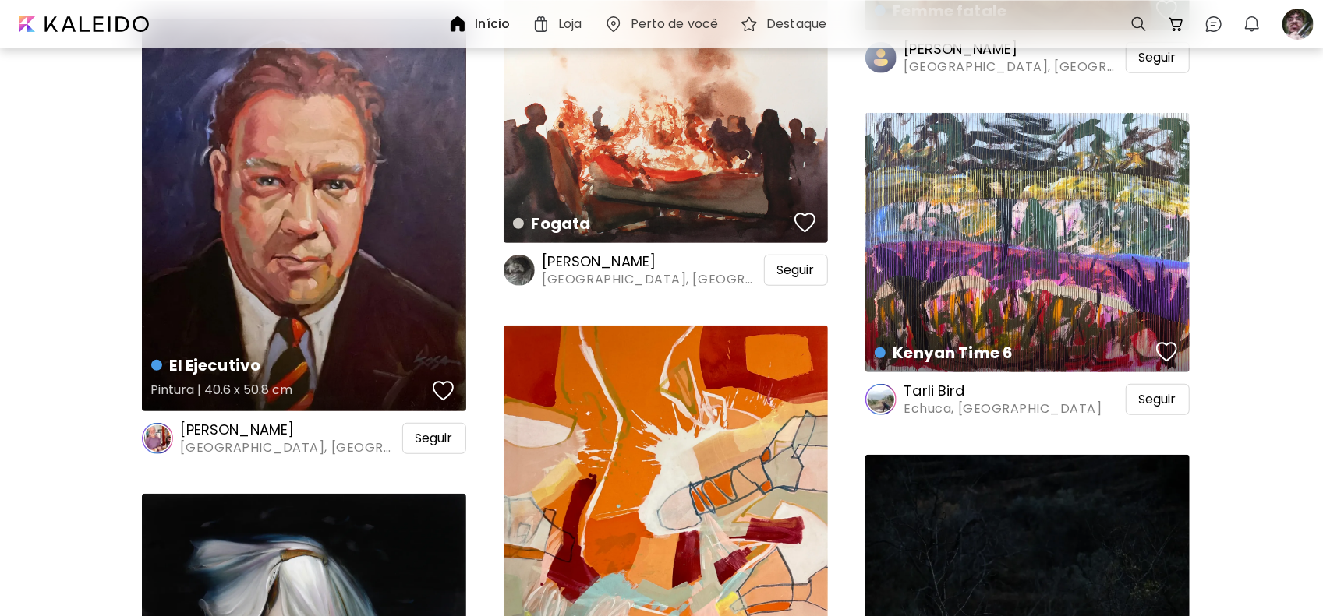
click at [321, 245] on div "El Ejecutivo Pintura | 40.6 x 50.8 cm" at bounding box center [304, 215] width 324 height 393
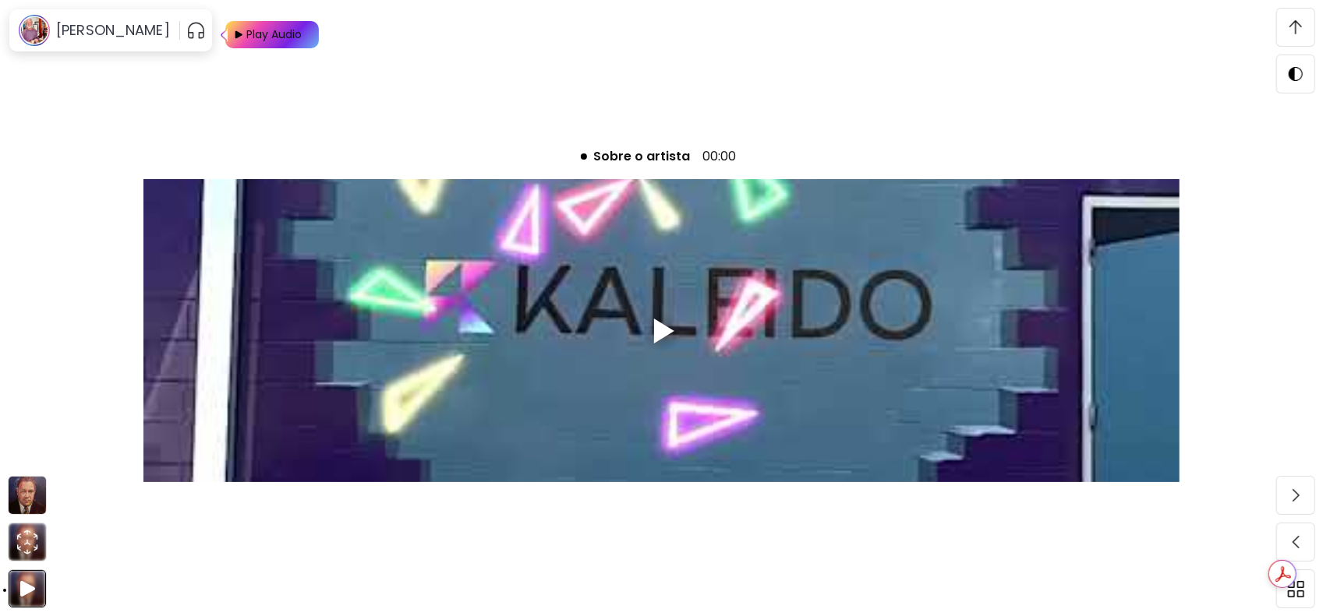
scroll to position [3351, 0]
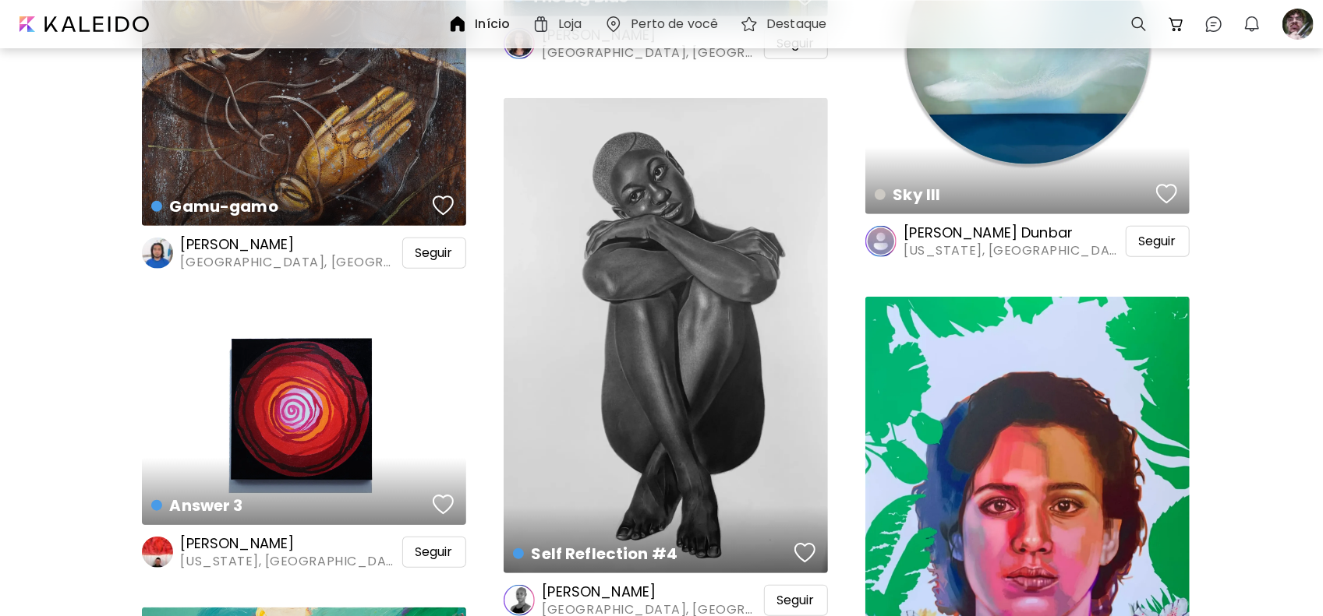
scroll to position [8884, 0]
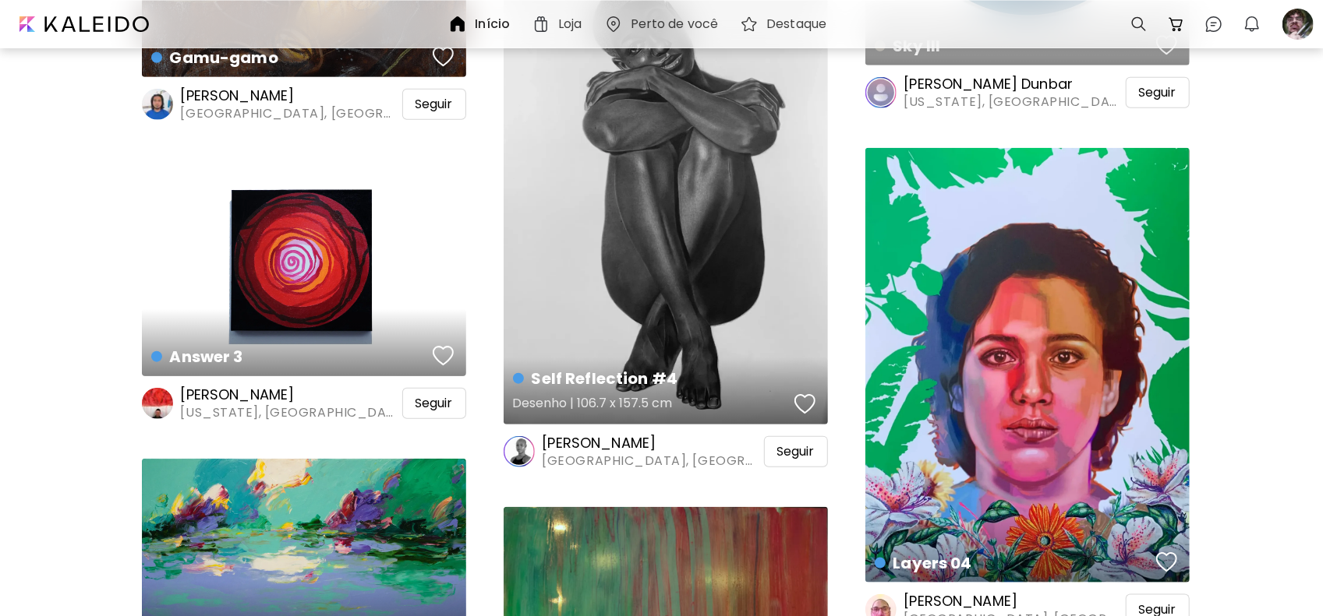
click at [742, 334] on div "Self Reflection #4 Desenho | 106.7 x 157.5 cm" at bounding box center [665, 186] width 324 height 475
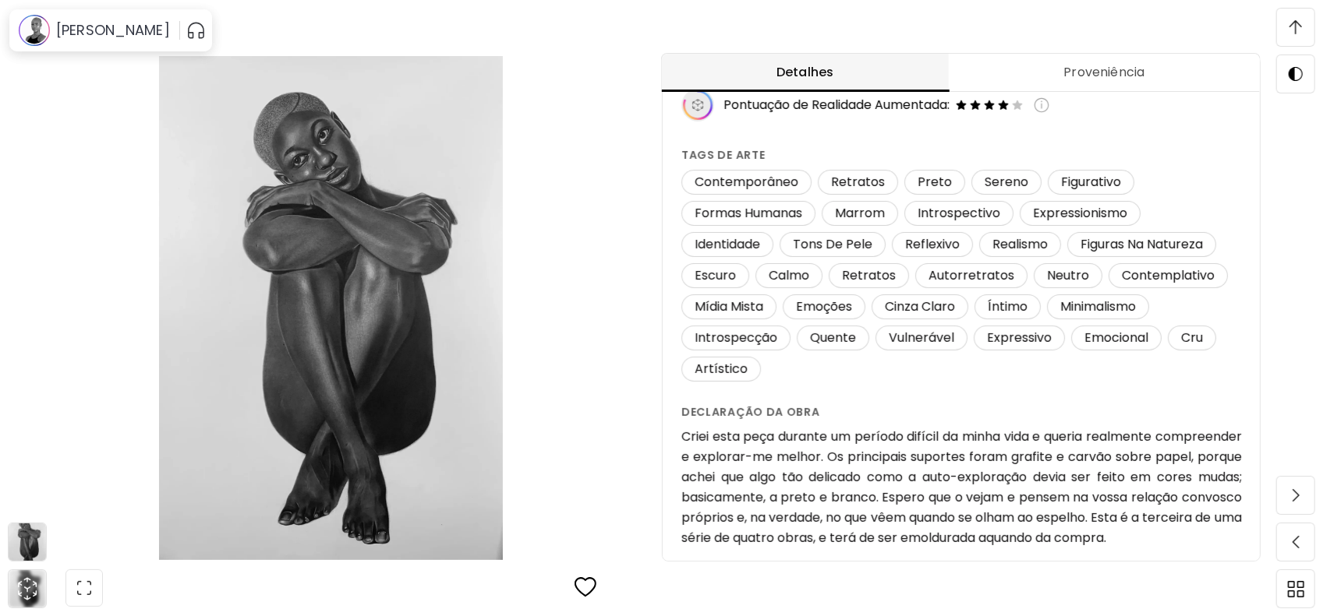
scroll to position [556, 0]
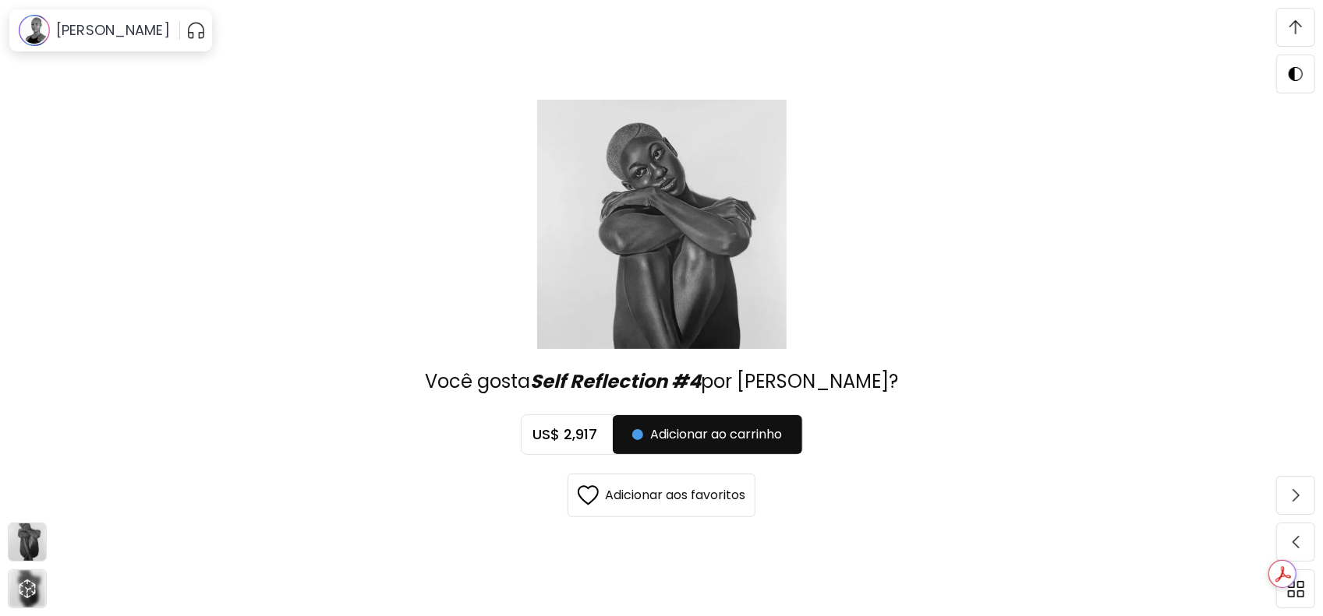
click at [577, 429] on h5 "US$ 2,917" at bounding box center [566, 435] width 91 height 19
click at [1295, 21] on img at bounding box center [1295, 27] width 12 height 14
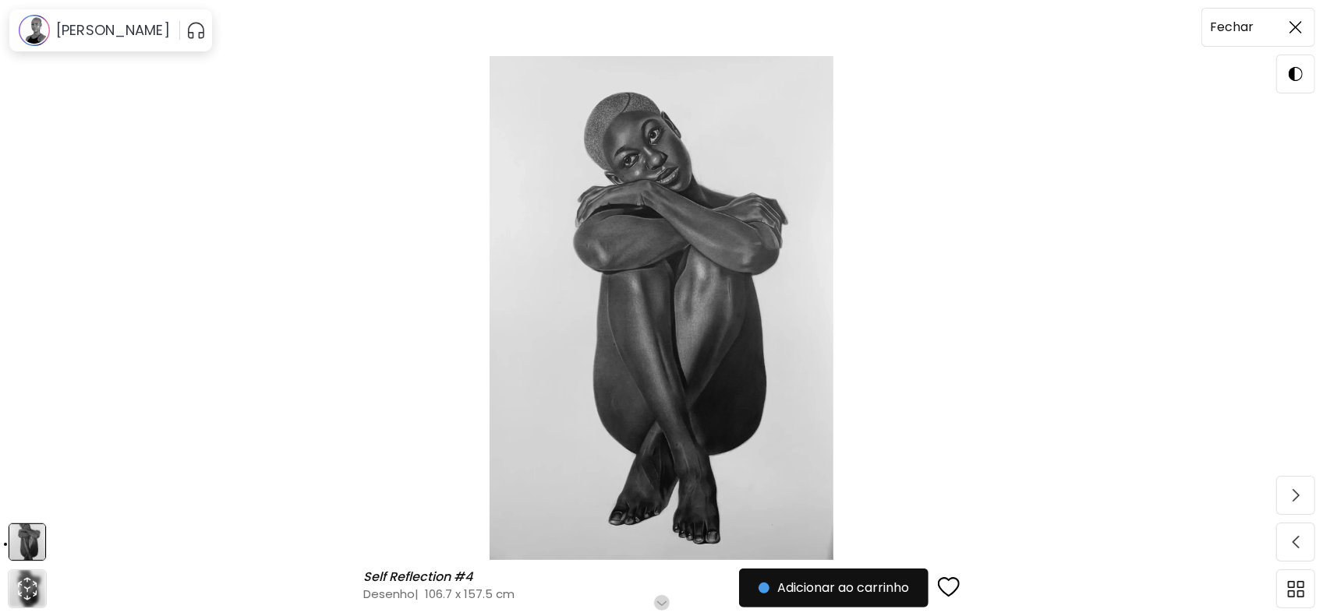
click at [1288, 27] on span at bounding box center [1295, 27] width 33 height 33
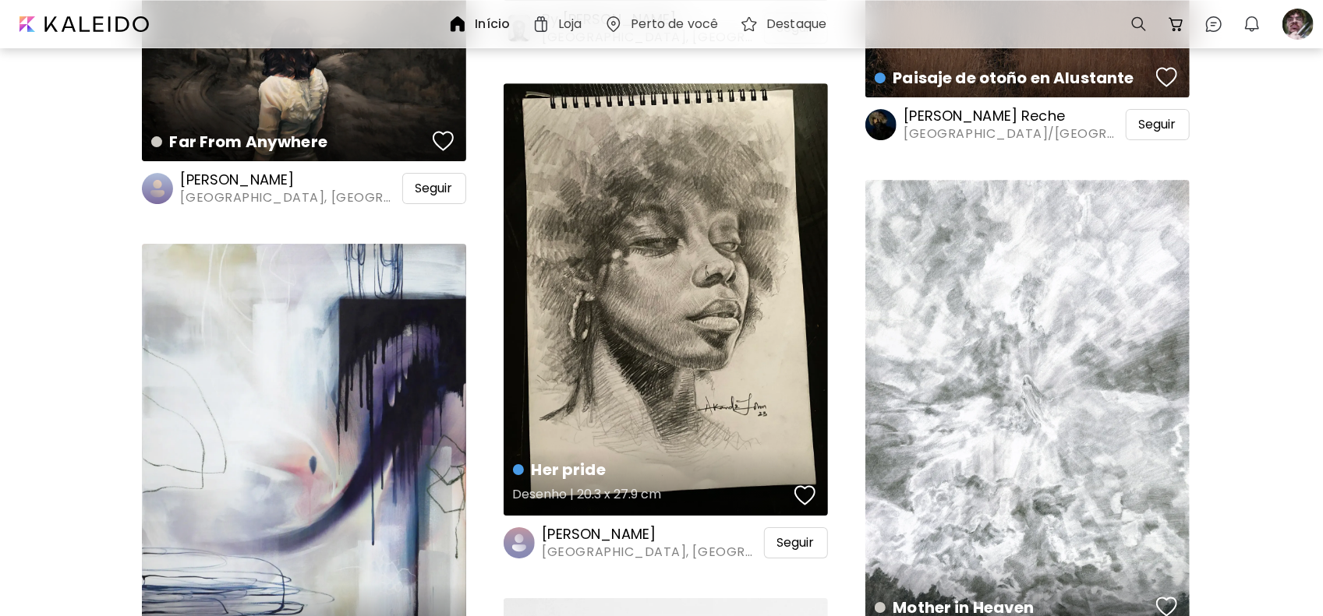
click at [763, 333] on div "Her pride Desenho | 20.3 x 27.9 cm" at bounding box center [665, 299] width 324 height 433
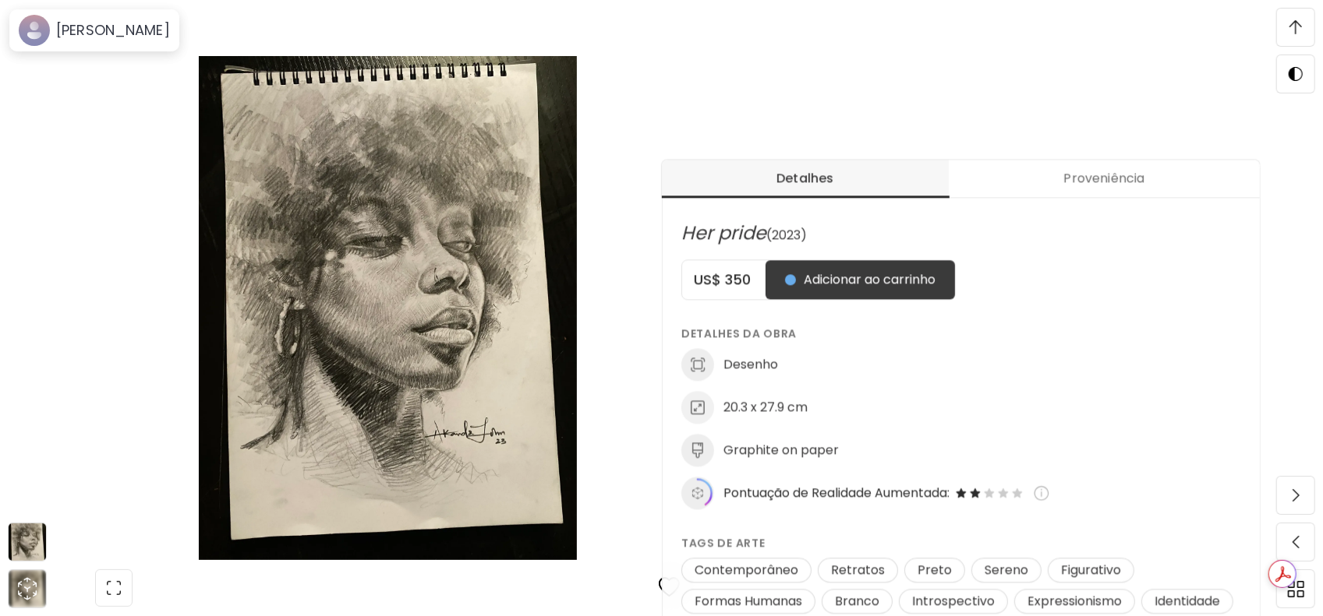
scroll to position [546, 0]
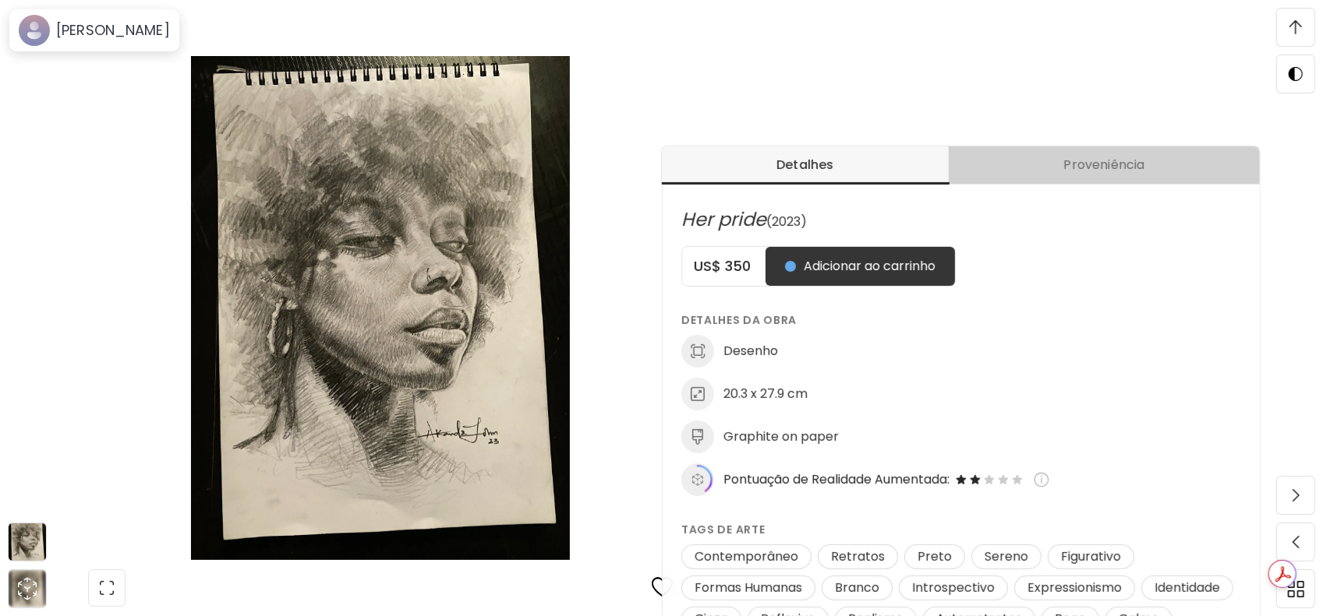
click at [1108, 168] on span "Proveniência" at bounding box center [1104, 165] width 292 height 19
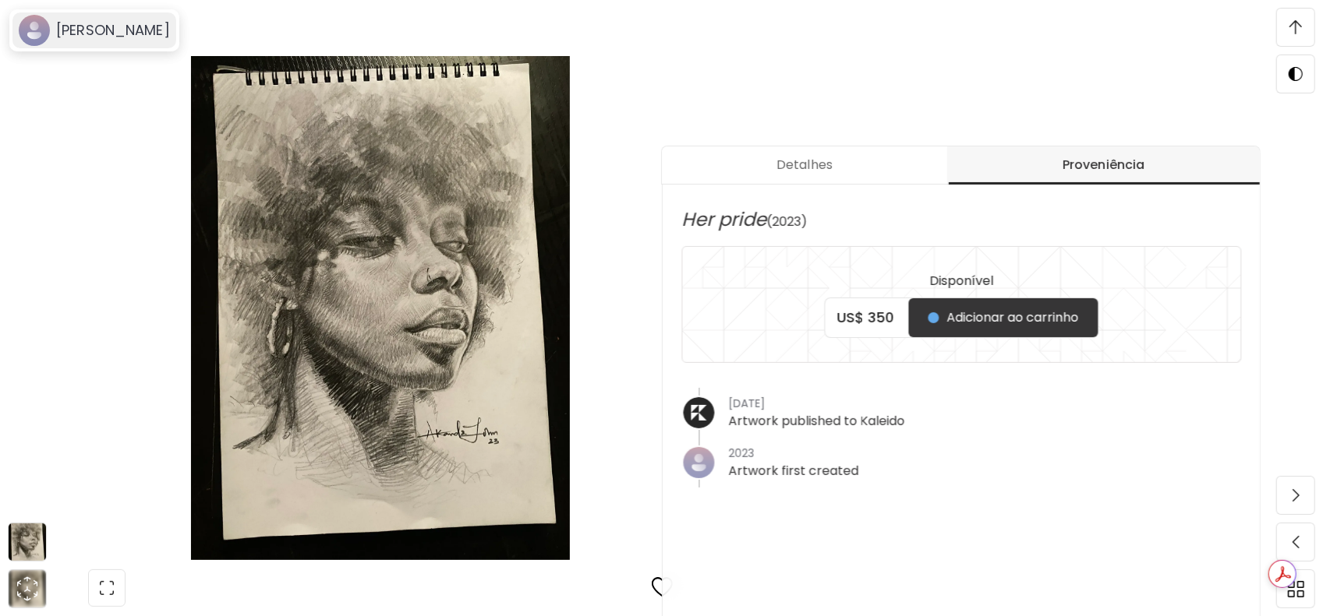
click at [47, 29] on image at bounding box center [34, 30] width 31 height 31
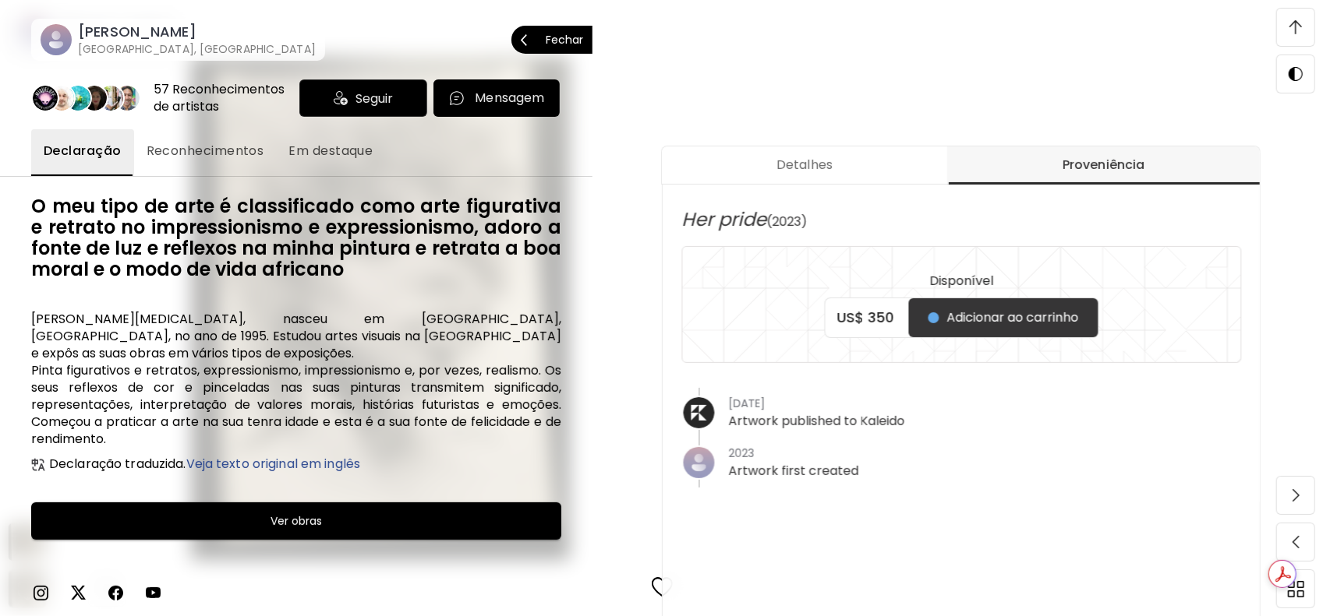
click at [539, 34] on span "Fechar" at bounding box center [552, 39] width 62 height 33
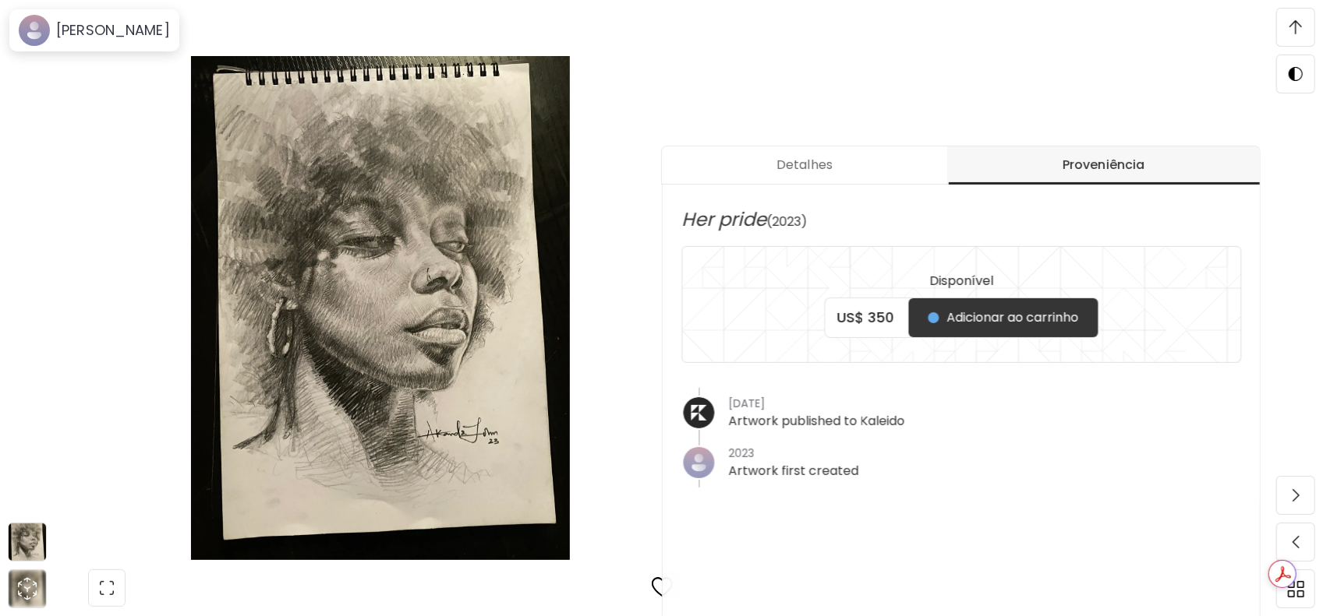
click at [1298, 21] on img at bounding box center [1295, 27] width 12 height 14
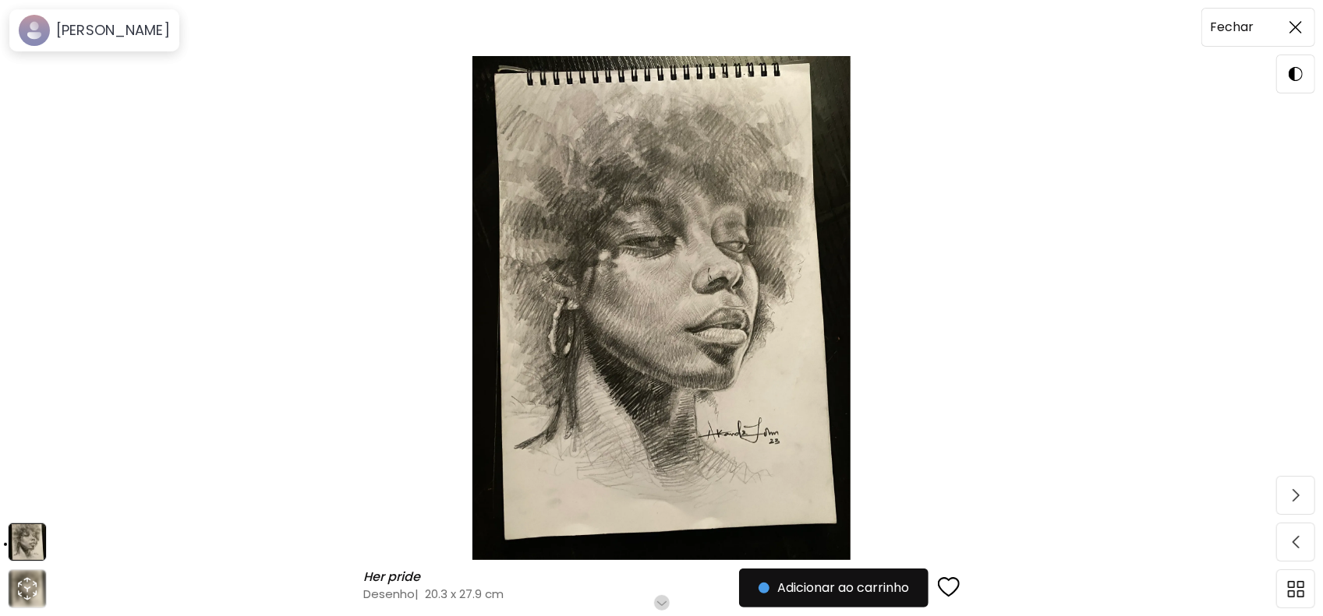
click at [1298, 21] on img at bounding box center [1295, 27] width 12 height 12
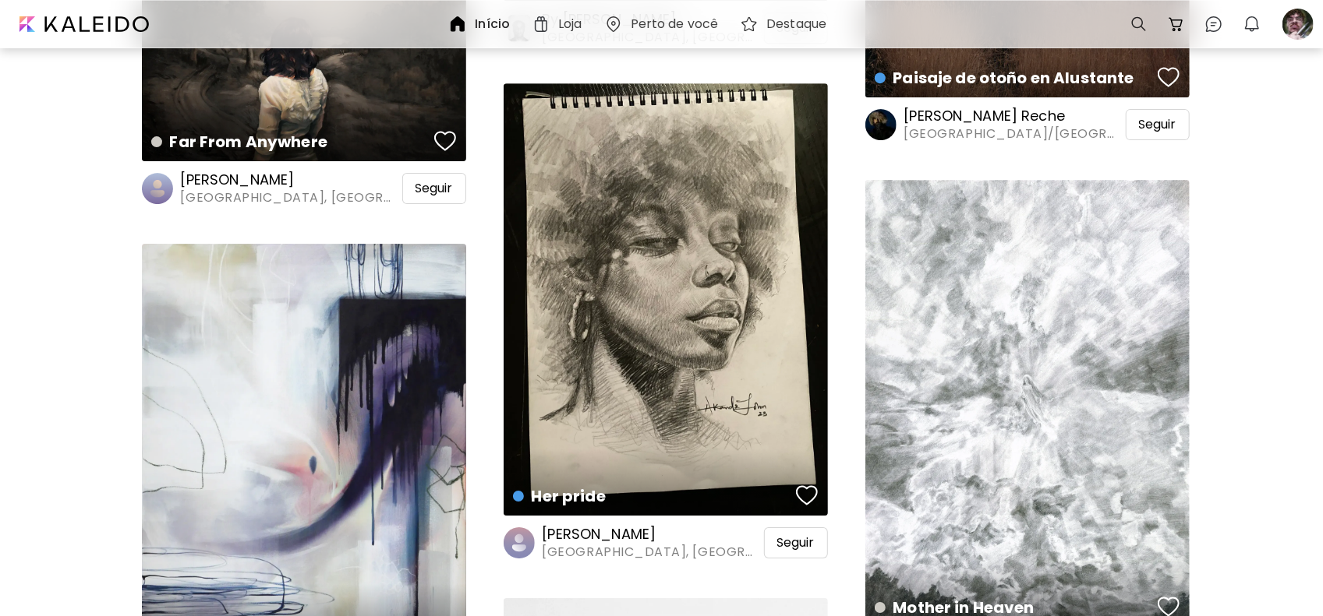
scroll to position [15273, 0]
click at [488, 24] on h6 "Início" at bounding box center [492, 24] width 35 height 12
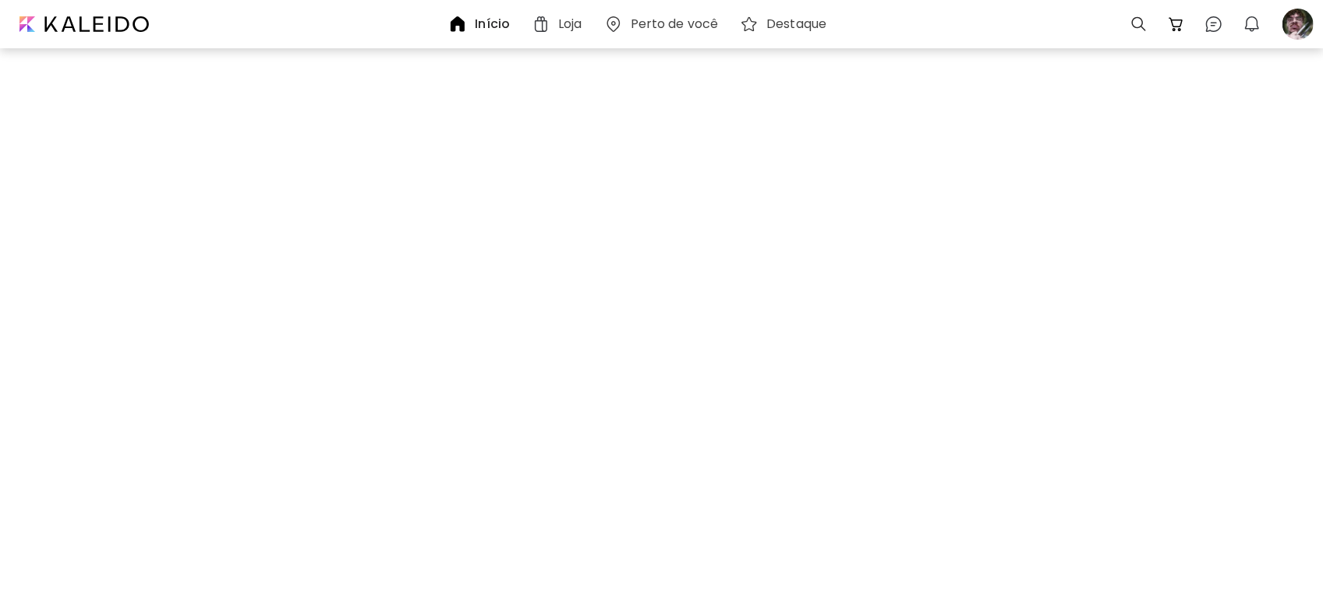
scroll to position [0, 0]
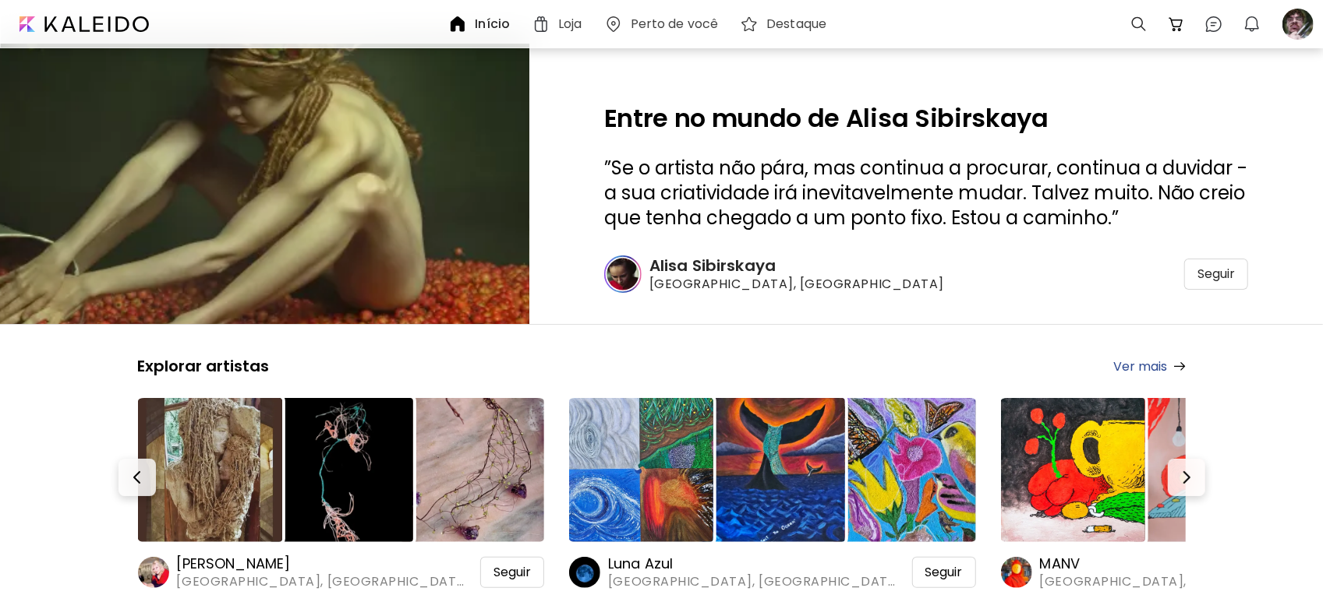
click at [621, 19] on img at bounding box center [613, 24] width 19 height 19
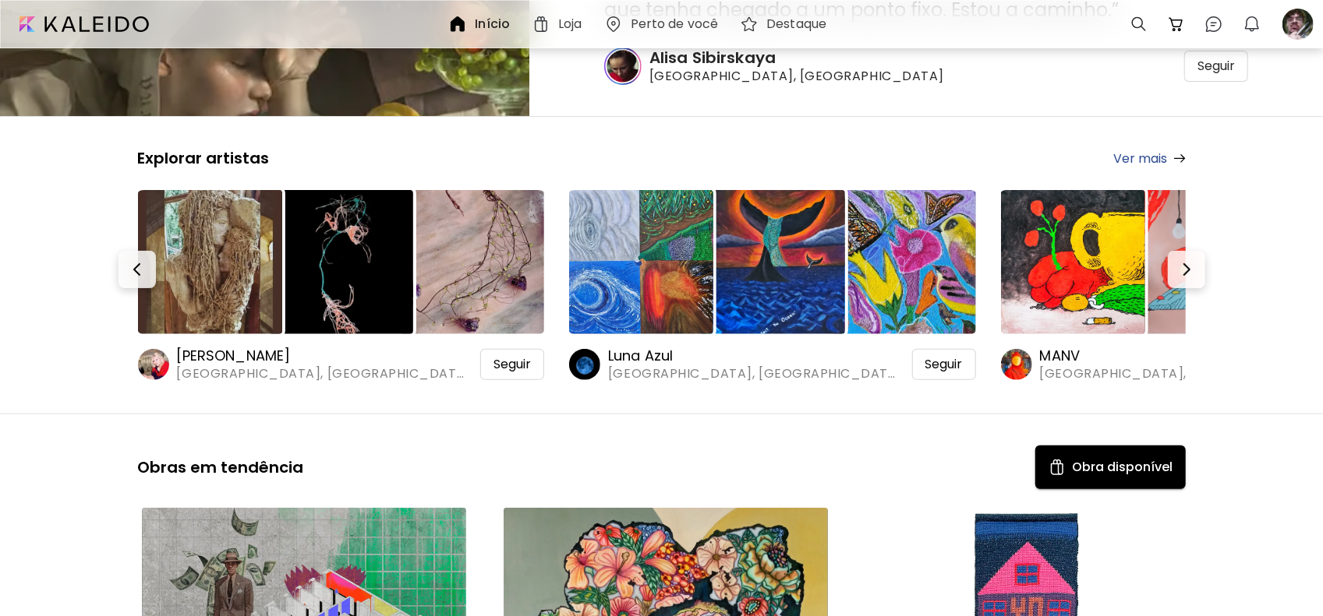
scroll to position [234, 0]
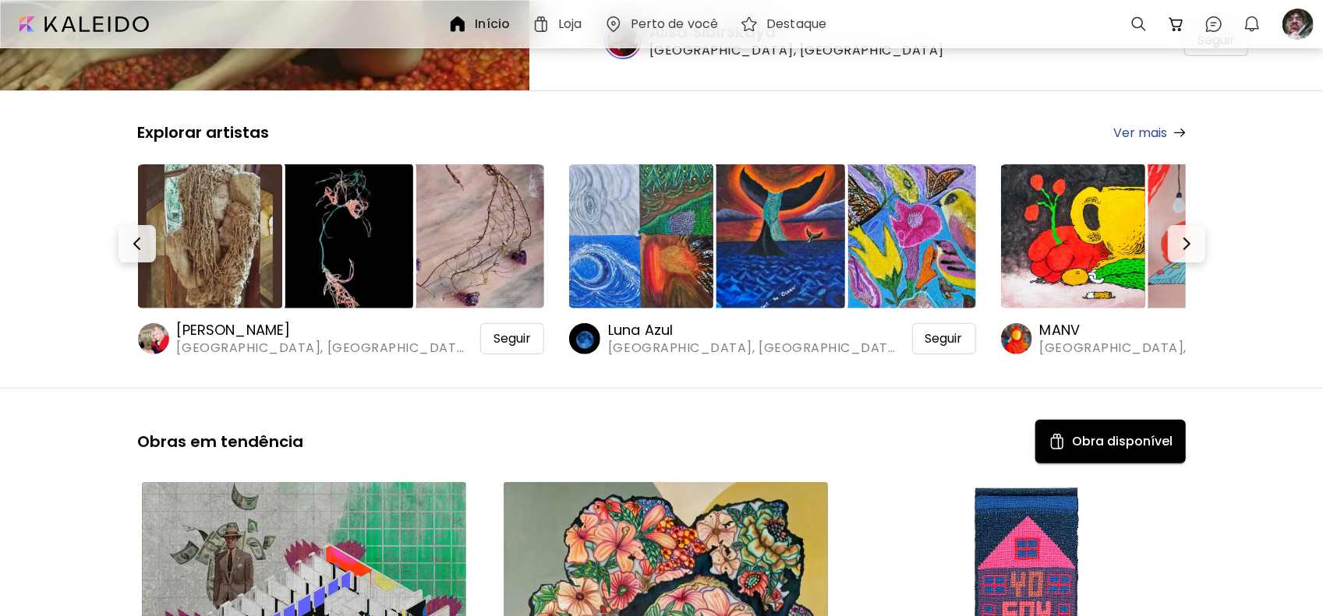
click at [226, 229] on img at bounding box center [210, 236] width 144 height 144
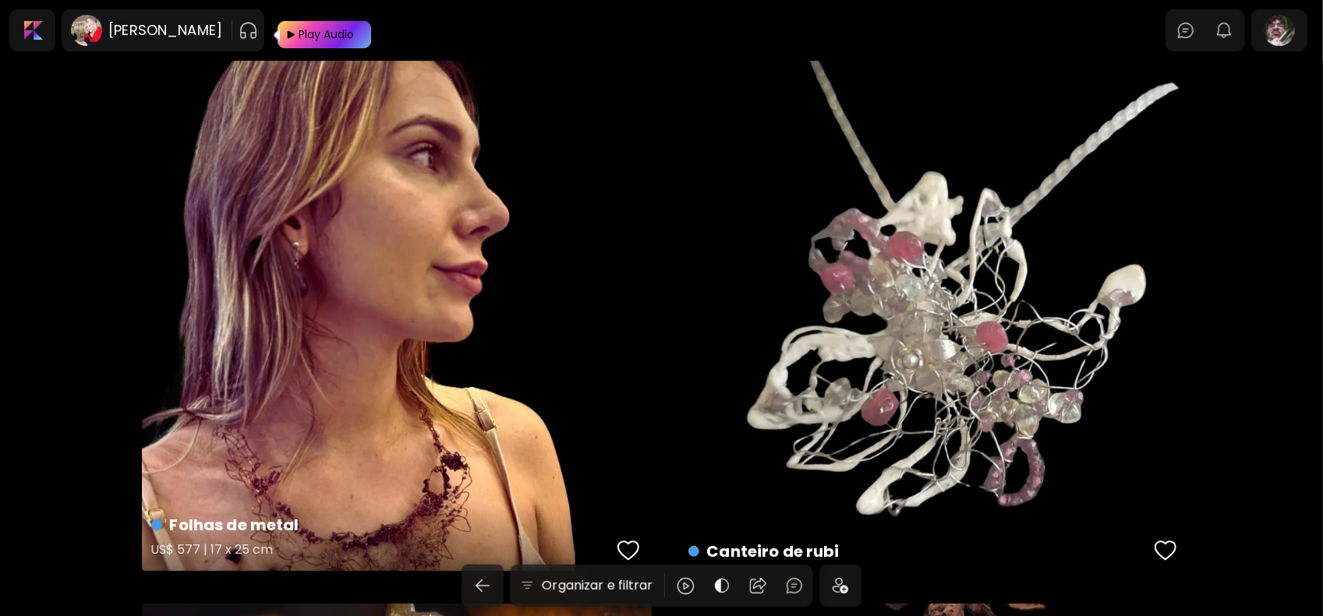
click at [539, 316] on div "Folhas de metal US$ 577 | 17 x 25 cm" at bounding box center [397, 316] width 510 height 510
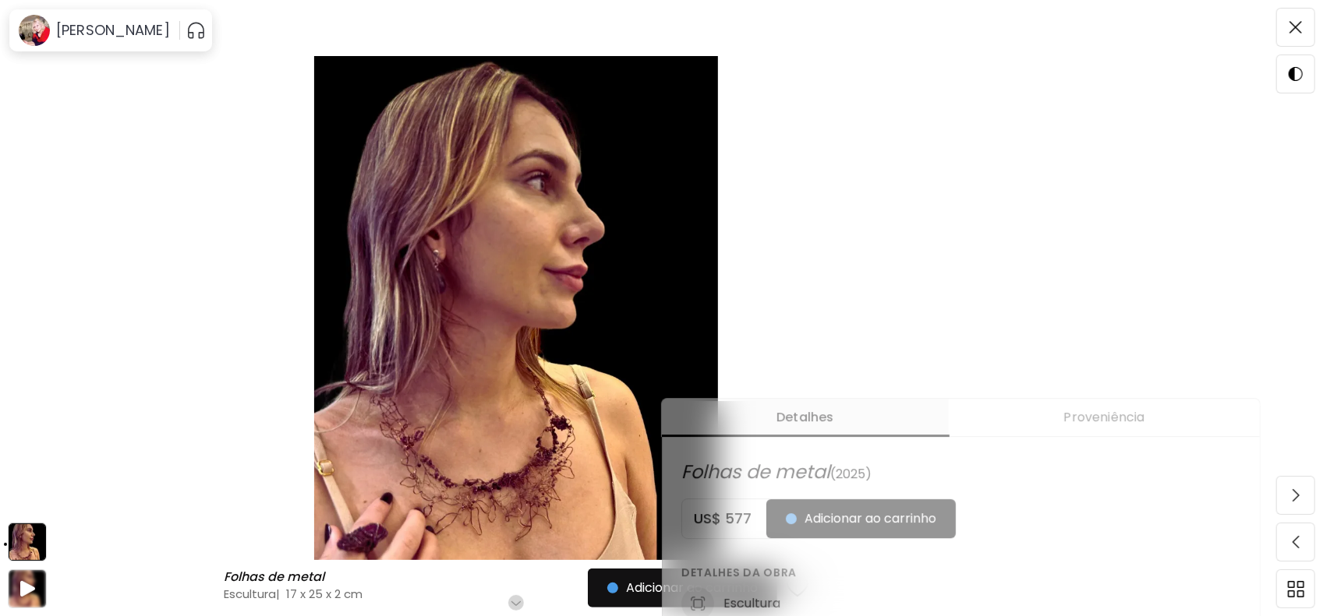
scroll to position [390, 0]
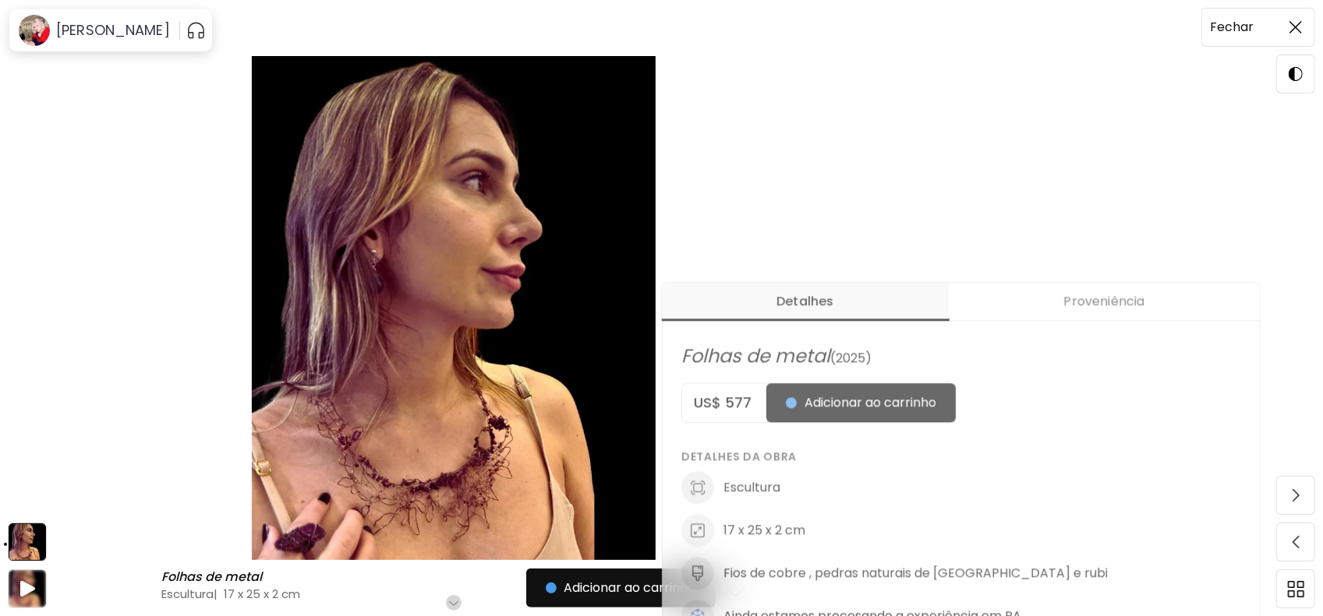
click at [1301, 23] on span at bounding box center [1295, 27] width 33 height 33
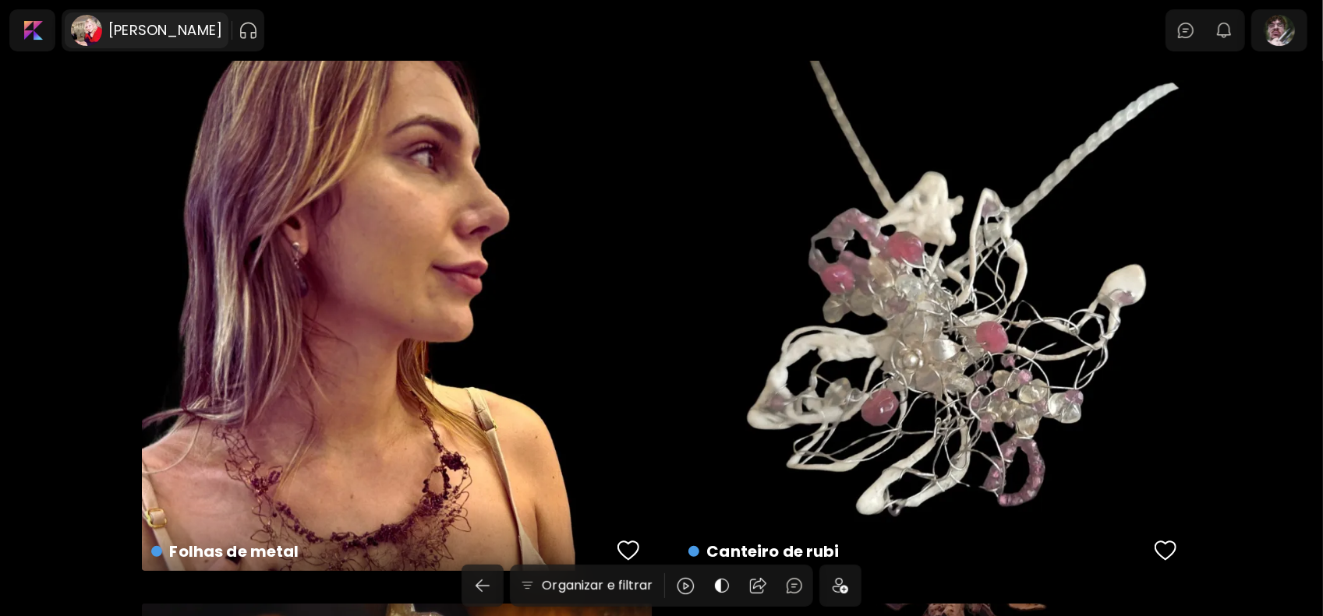
click at [153, 25] on h6 "[PERSON_NAME]" at bounding box center [165, 30] width 114 height 19
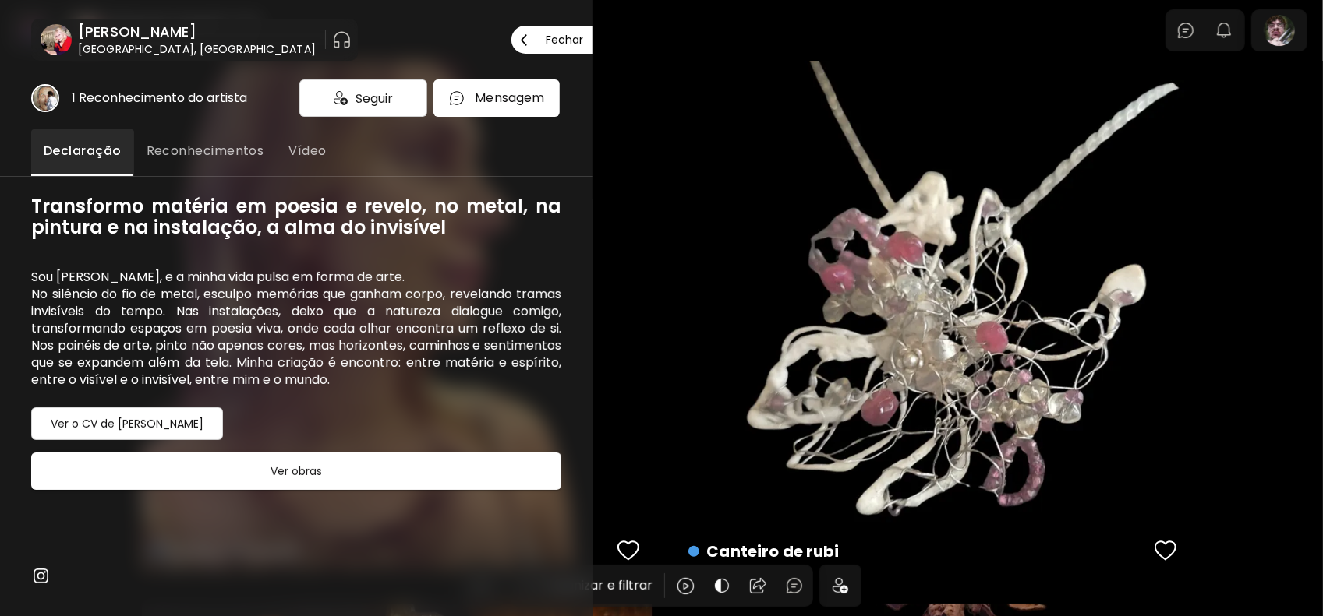
click at [567, 37] on p "Fechar" at bounding box center [564, 39] width 37 height 11
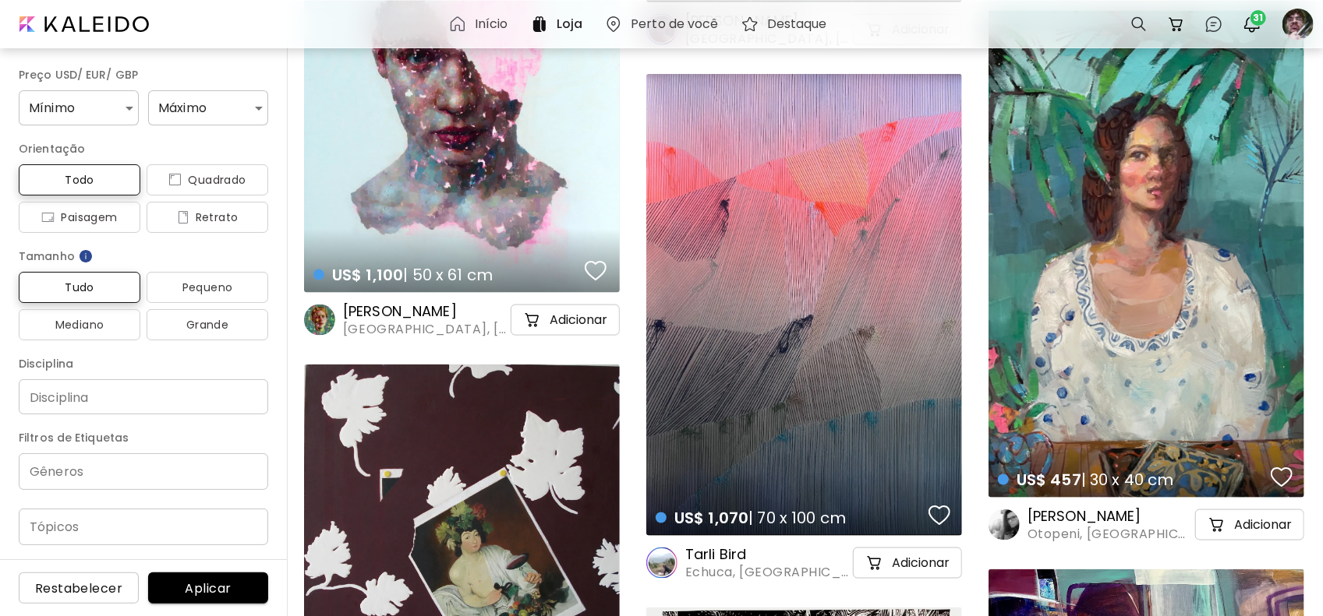
scroll to position [1091, 0]
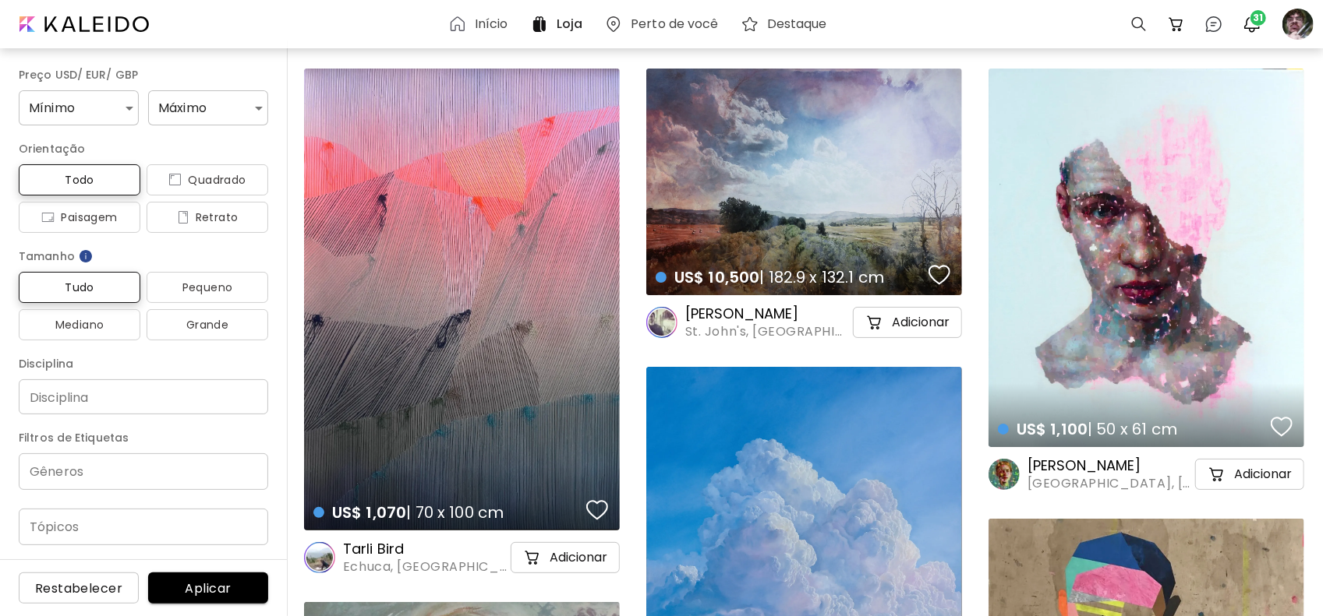
click at [786, 25] on h6 "Destaque" at bounding box center [797, 24] width 60 height 12
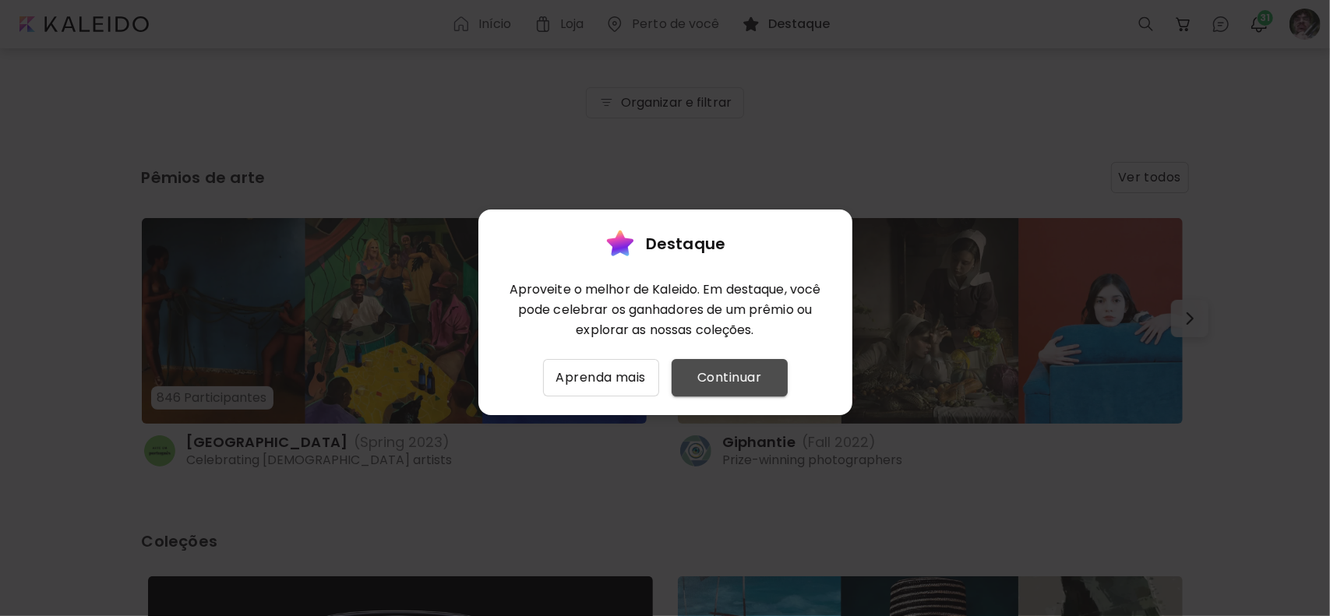
click at [713, 381] on span "Continuar" at bounding box center [729, 378] width 91 height 19
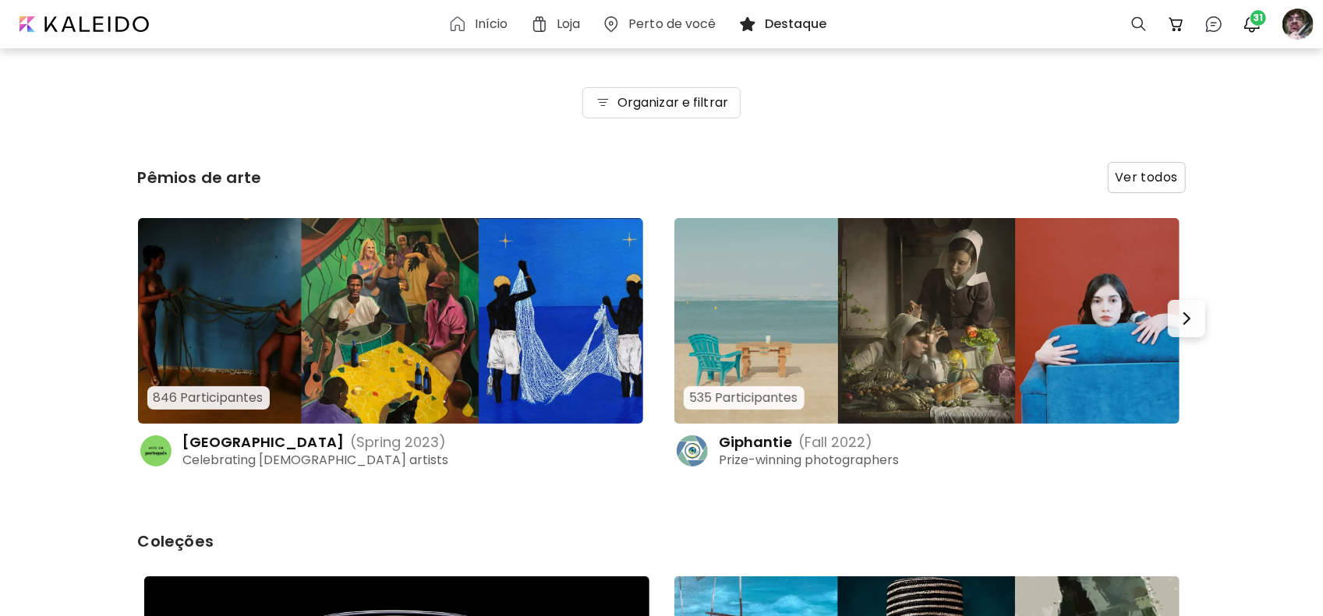
click at [1164, 177] on span "Ver todos" at bounding box center [1146, 178] width 76 height 30
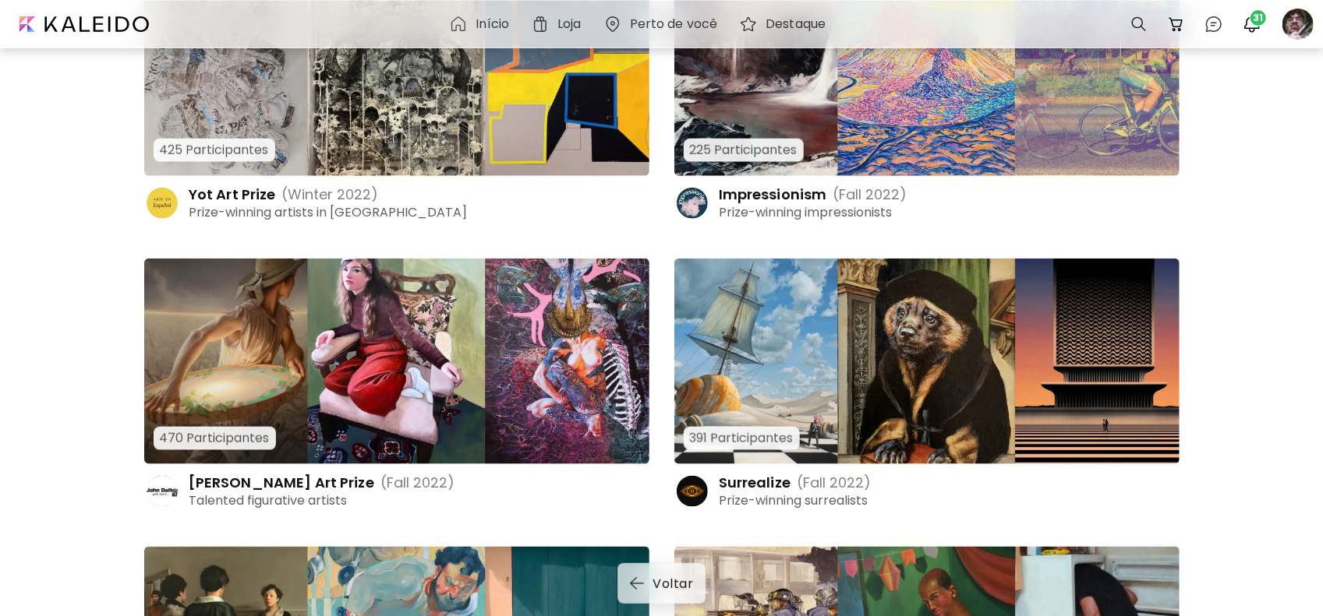
scroll to position [1169, 0]
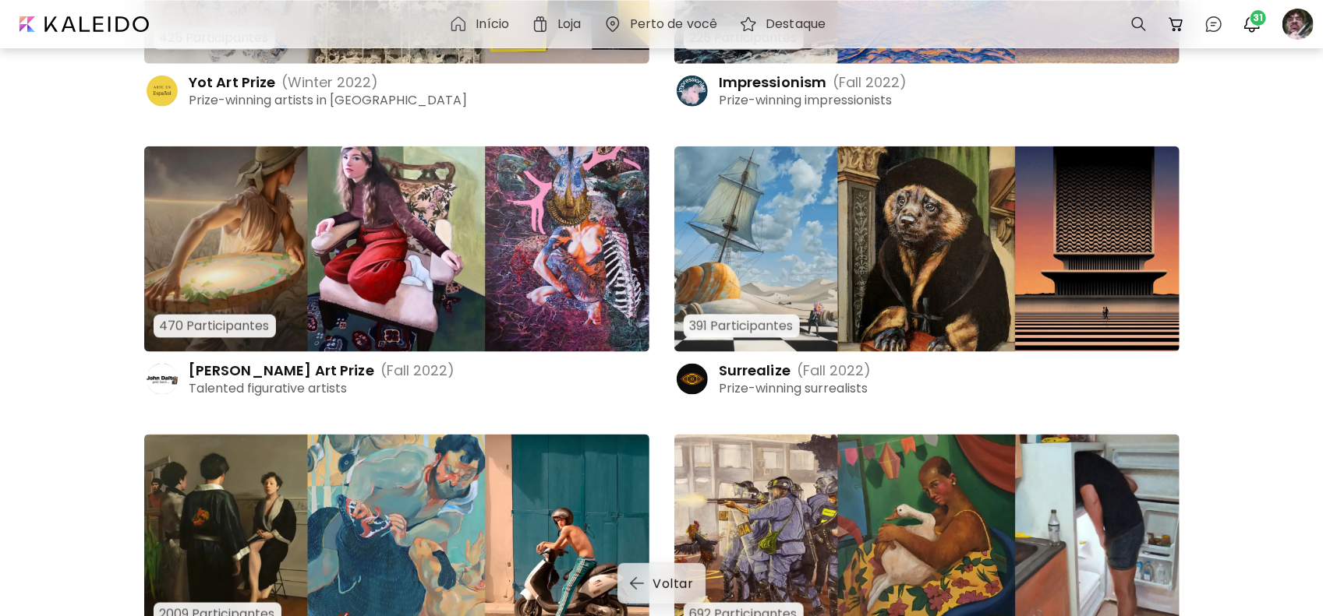
click at [535, 214] on img at bounding box center [396, 250] width 505 height 206
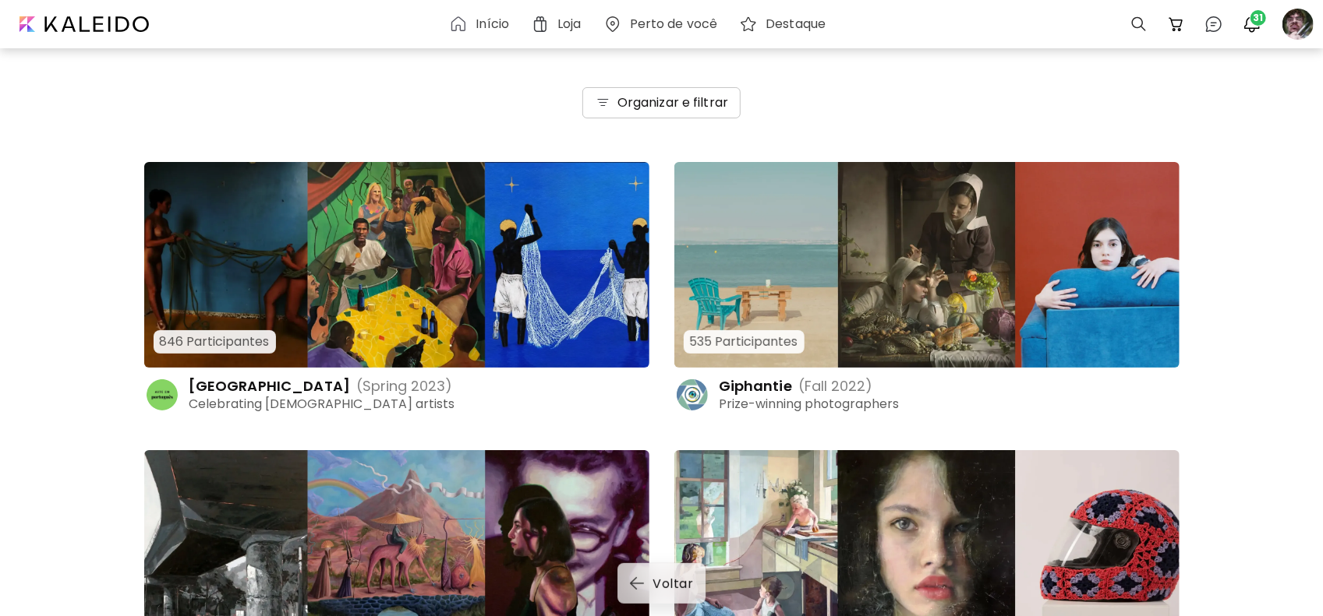
click at [681, 98] on h6 "Organizar e filtrar" at bounding box center [672, 103] width 111 height 19
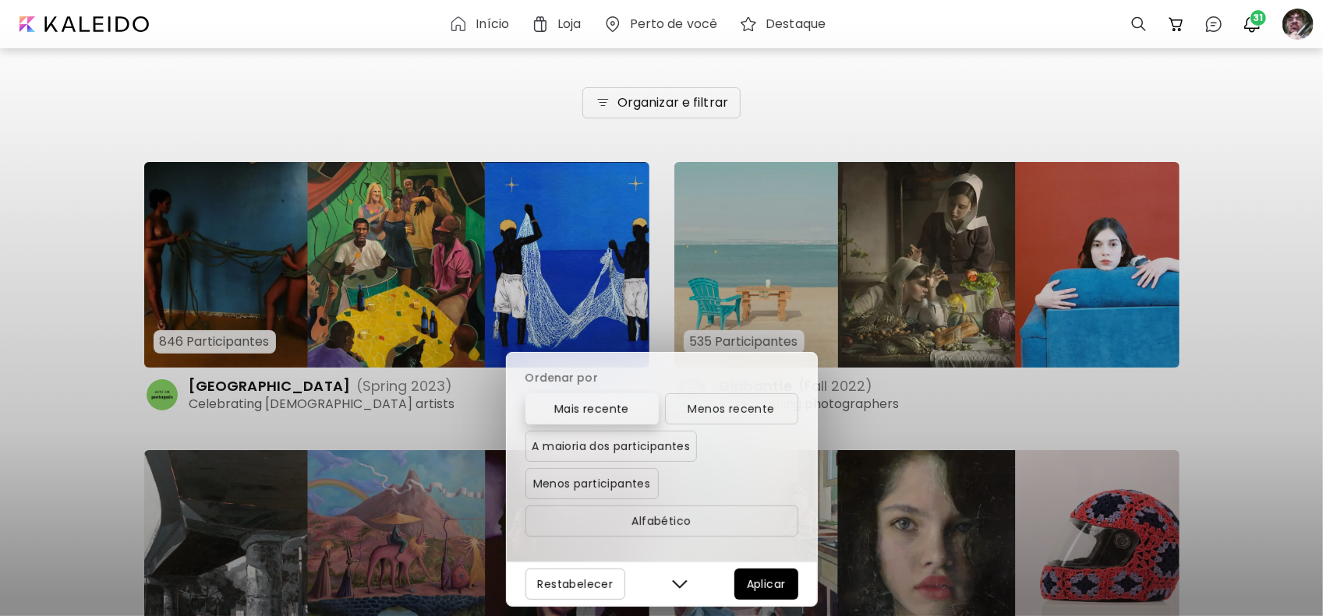
click at [613, 415] on span "Mais recente" at bounding box center [592, 409] width 121 height 19
click at [767, 586] on span "Aplicar" at bounding box center [766, 584] width 39 height 19
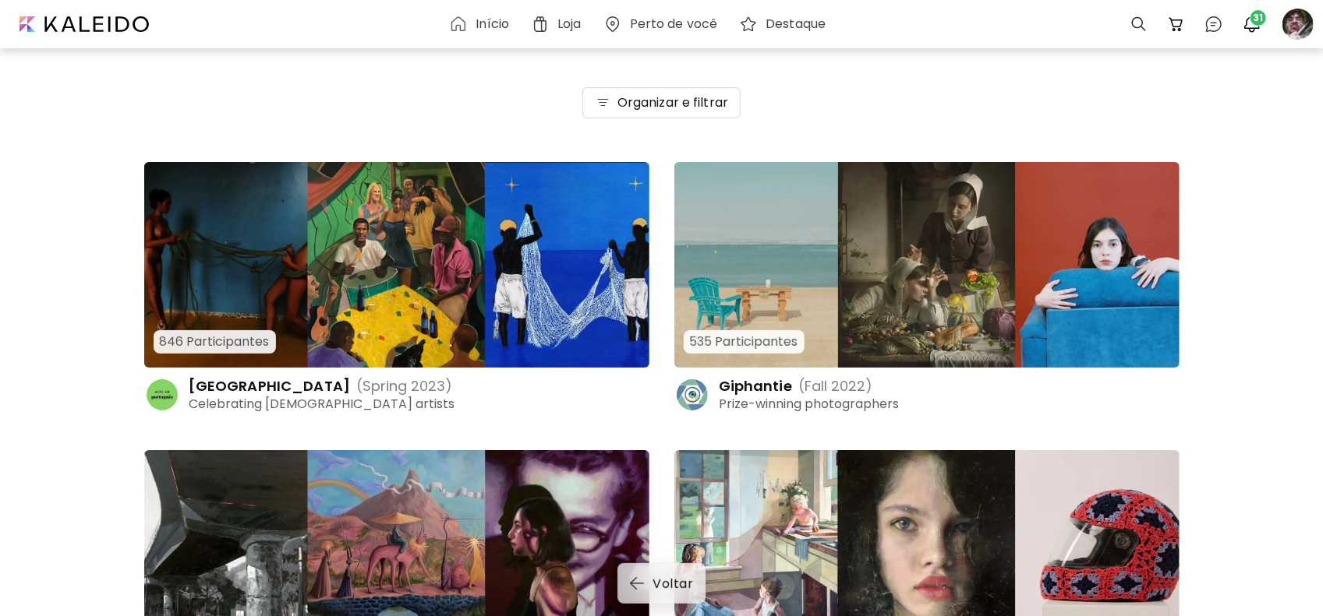
click at [898, 263] on img at bounding box center [926, 265] width 505 height 206
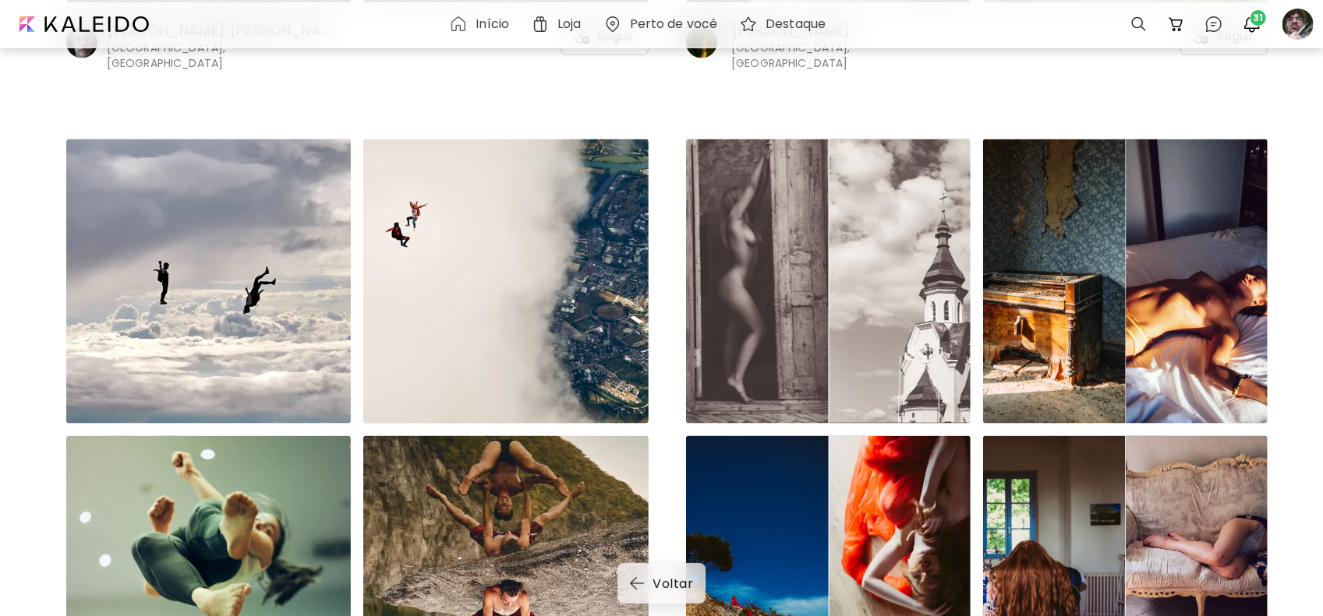
scroll to position [5681, 0]
